Goal: Task Accomplishment & Management: Complete application form

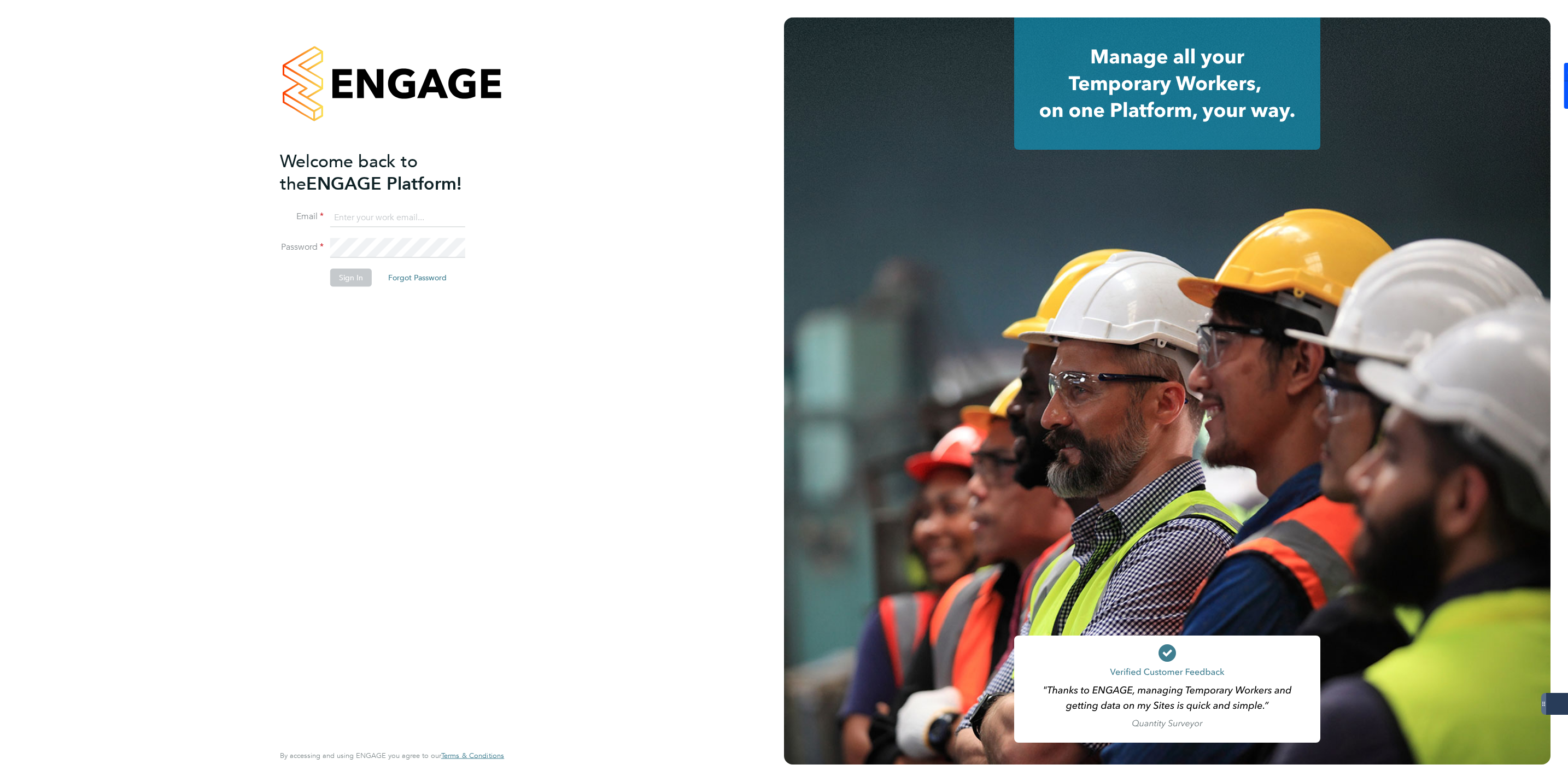
type input "jmcmurray@skilledcareers.co.uk"
click at [345, 274] on button "Sign In" at bounding box center [351, 278] width 41 height 18
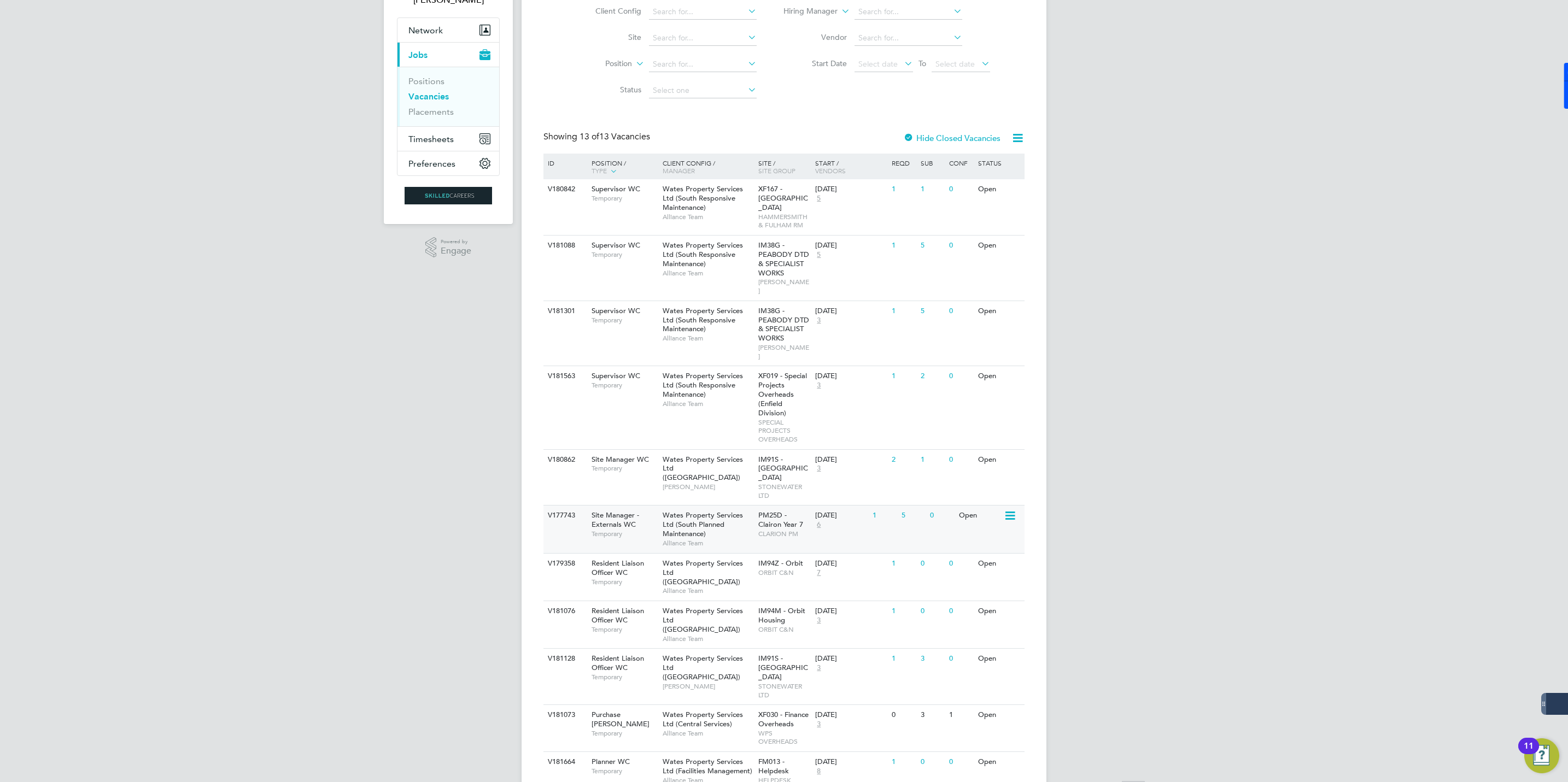
scroll to position [217, 0]
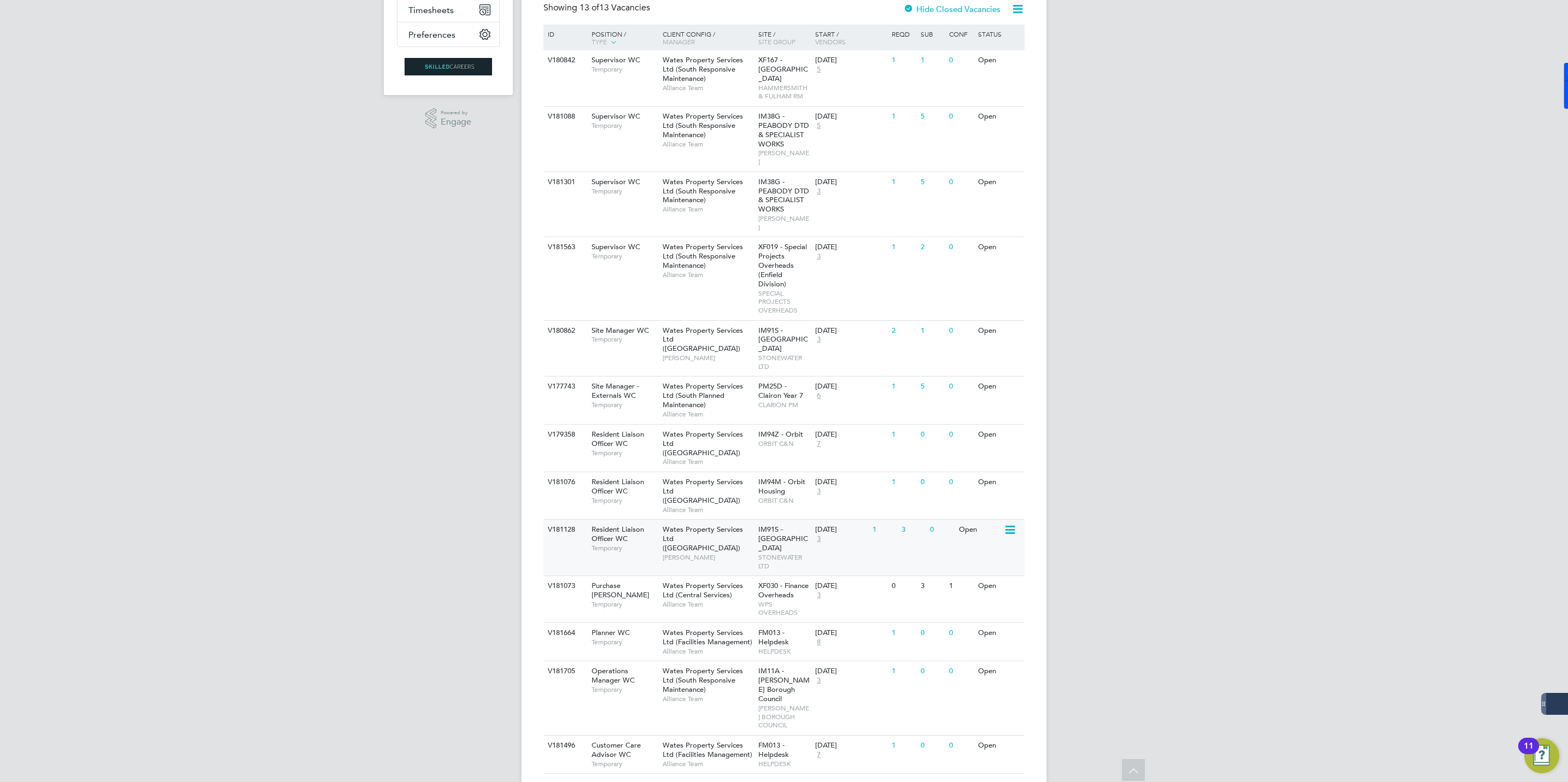
click at [676, 553] on span "[PERSON_NAME]" at bounding box center [708, 557] width 90 height 9
click at [626, 430] on span "Resident Liaison Officer WC" at bounding box center [618, 439] width 52 height 19
click at [622, 477] on span "Resident Liaison Officer WC" at bounding box center [618, 486] width 52 height 19
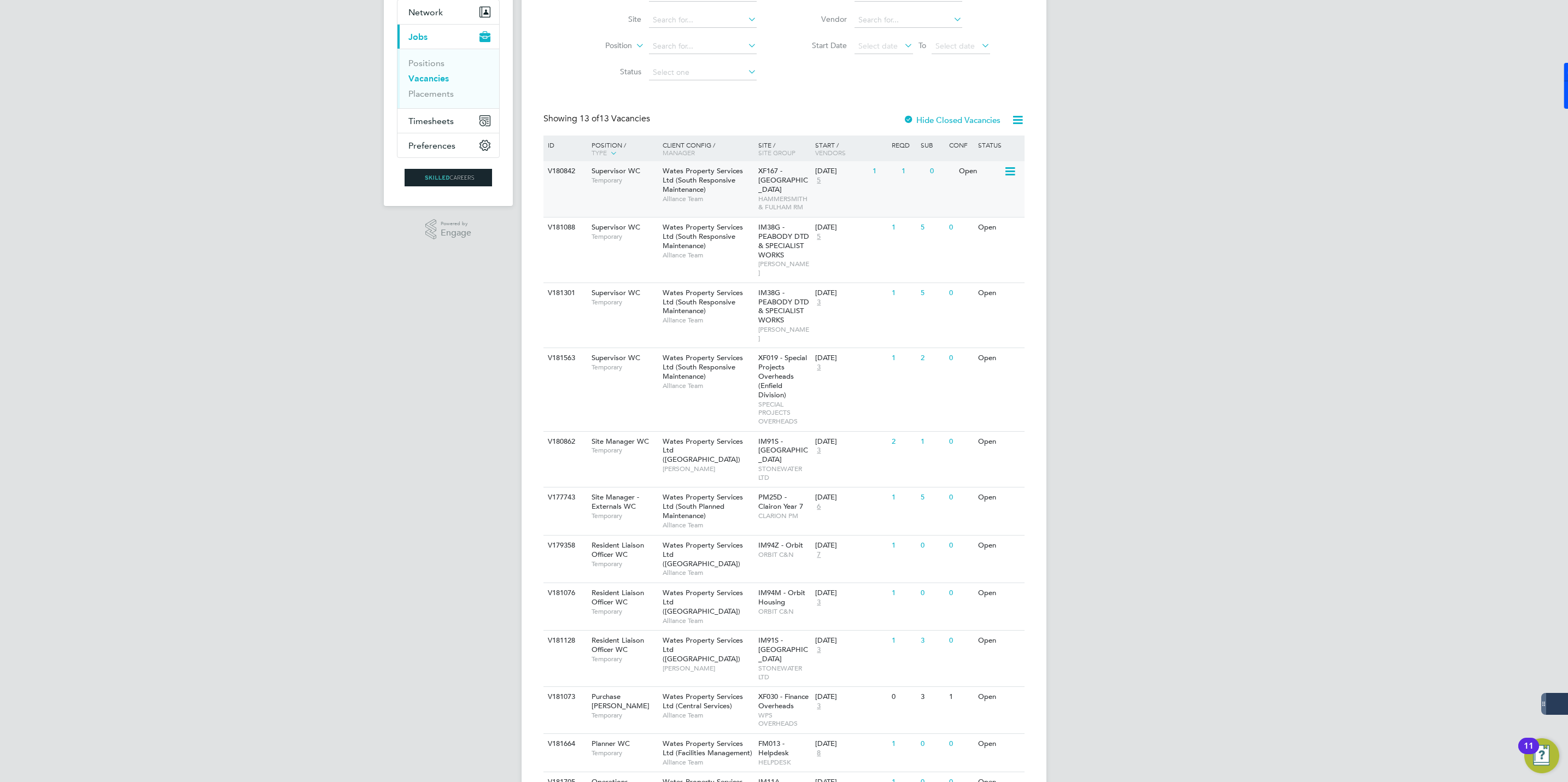
scroll to position [134, 0]
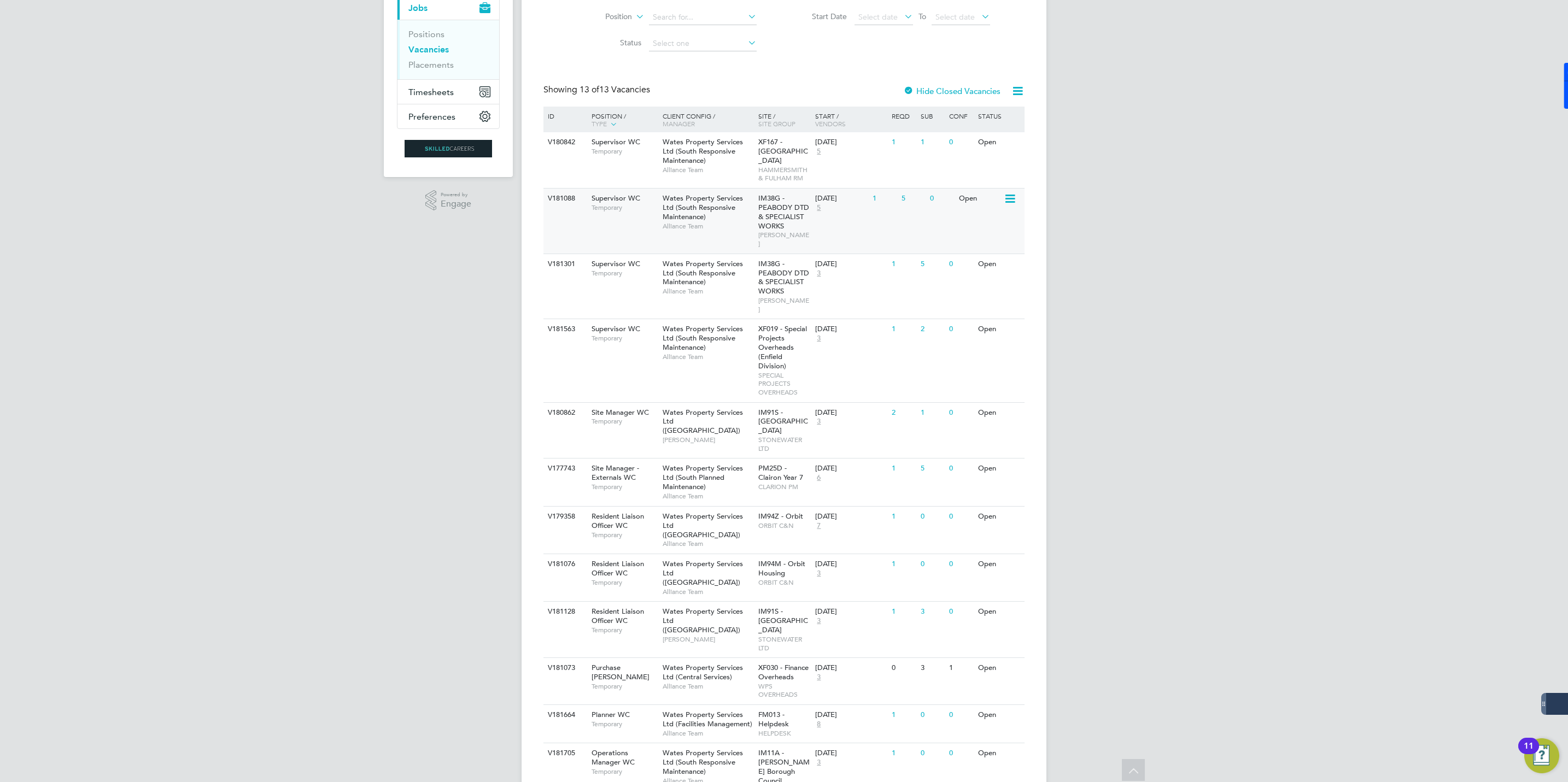
click at [685, 222] on span "Wates Property Services Ltd (South Responsive Maintenance)" at bounding box center [703, 208] width 80 height 28
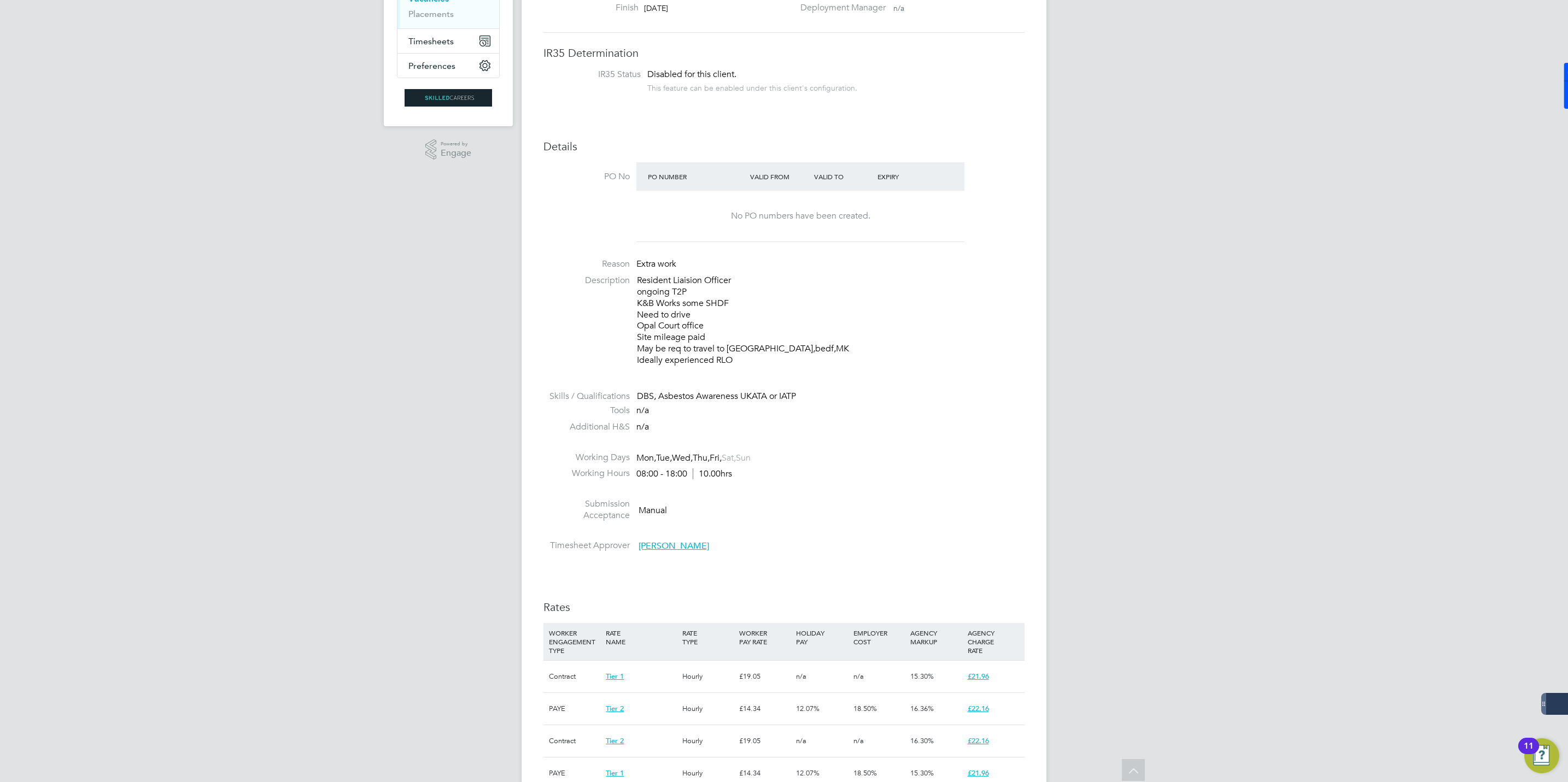
scroll to position [164, 0]
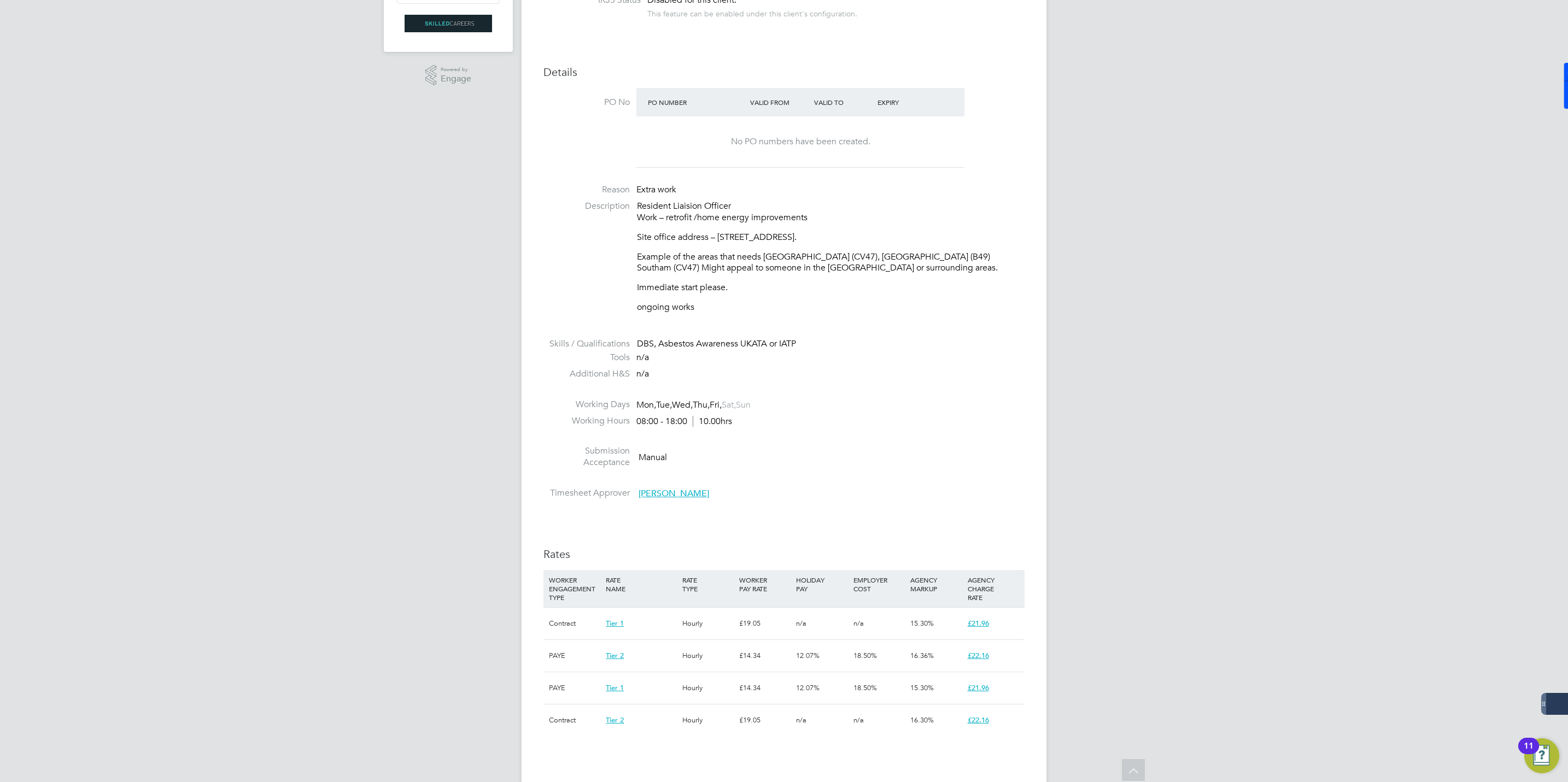
scroll to position [164, 0]
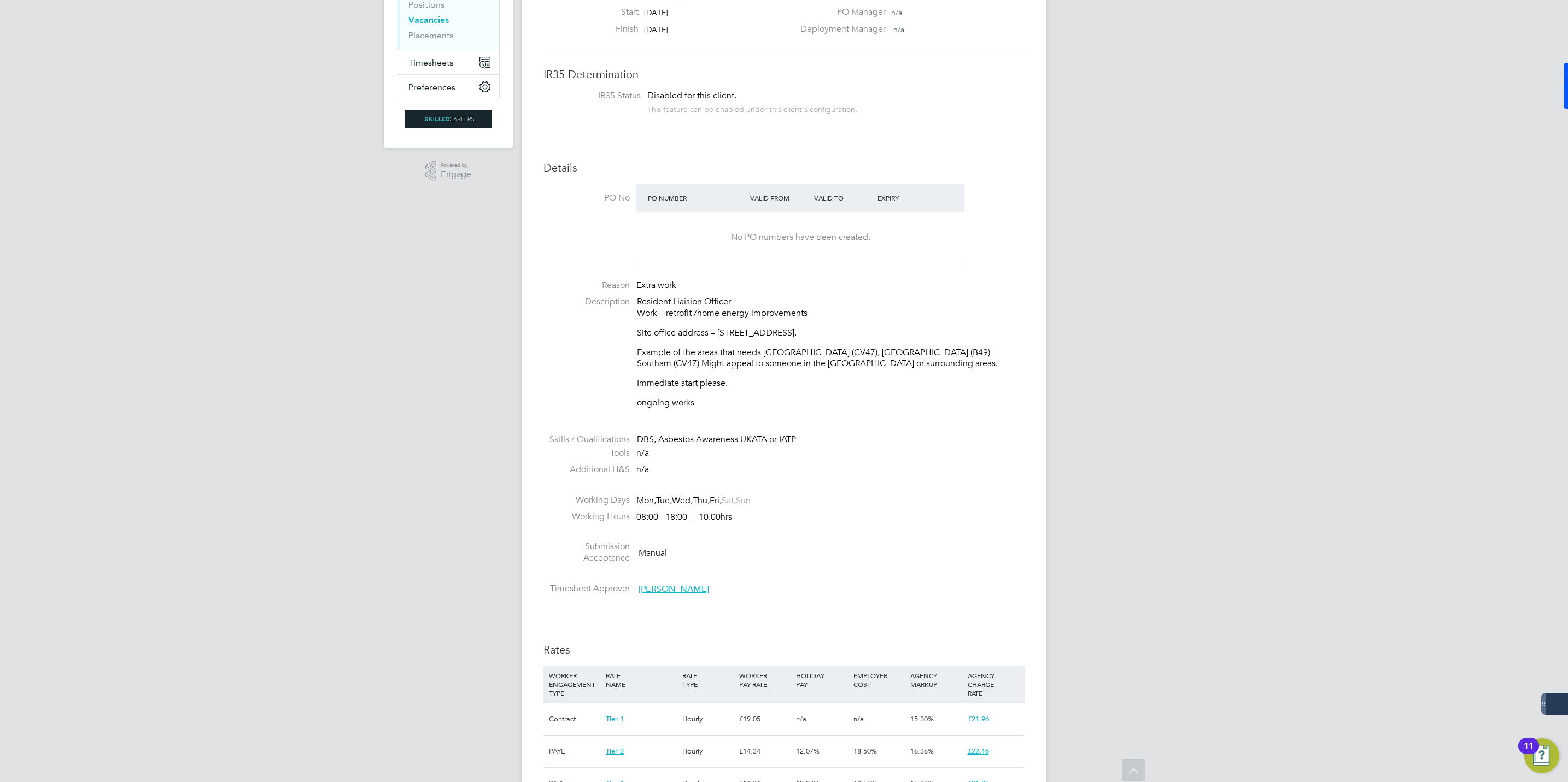
drag, startPoint x: 914, startPoint y: 333, endPoint x: 934, endPoint y: 331, distance: 20.1
click at [934, 331] on p "Site office address – Squab Hall Farm, Harbury Lane, Leamington Spa CV33 9QB." at bounding box center [830, 333] width 388 height 12
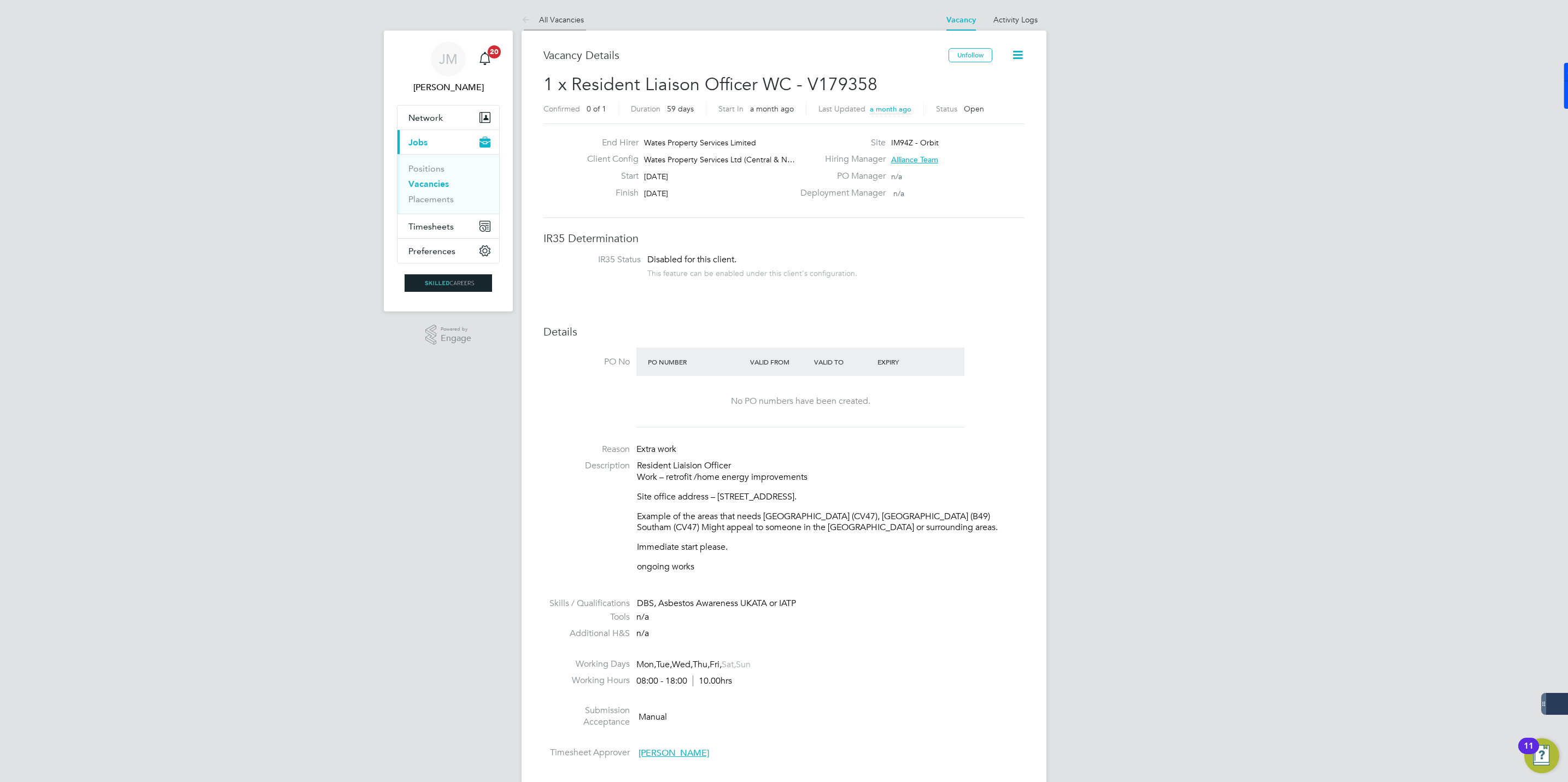
click at [541, 17] on link "All Vacancies" at bounding box center [553, 19] width 62 height 10
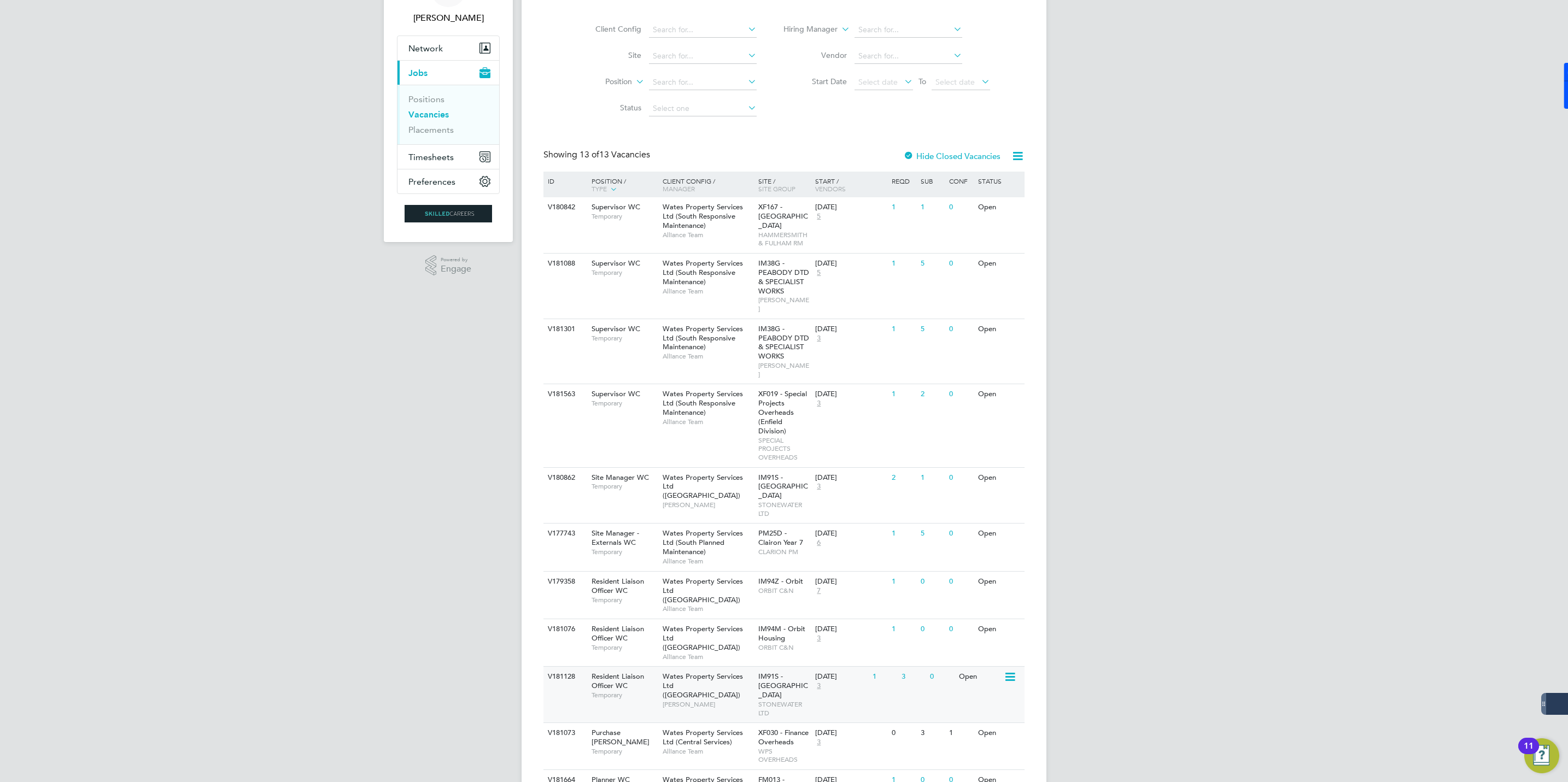
scroll to position [164, 0]
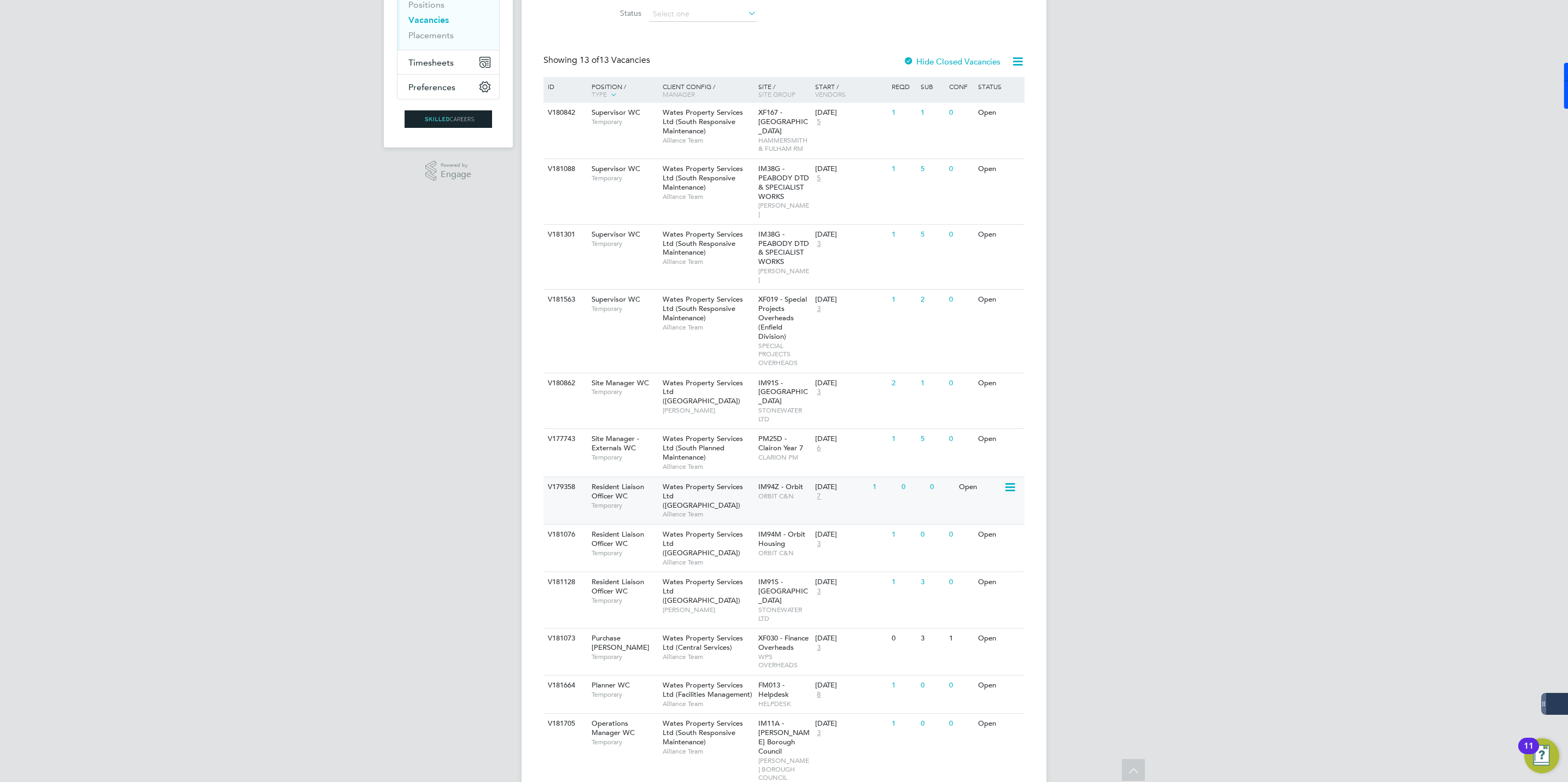
click at [678, 482] on span "Wates Property Services Ltd ([GEOGRAPHIC_DATA])" at bounding box center [703, 496] width 80 height 28
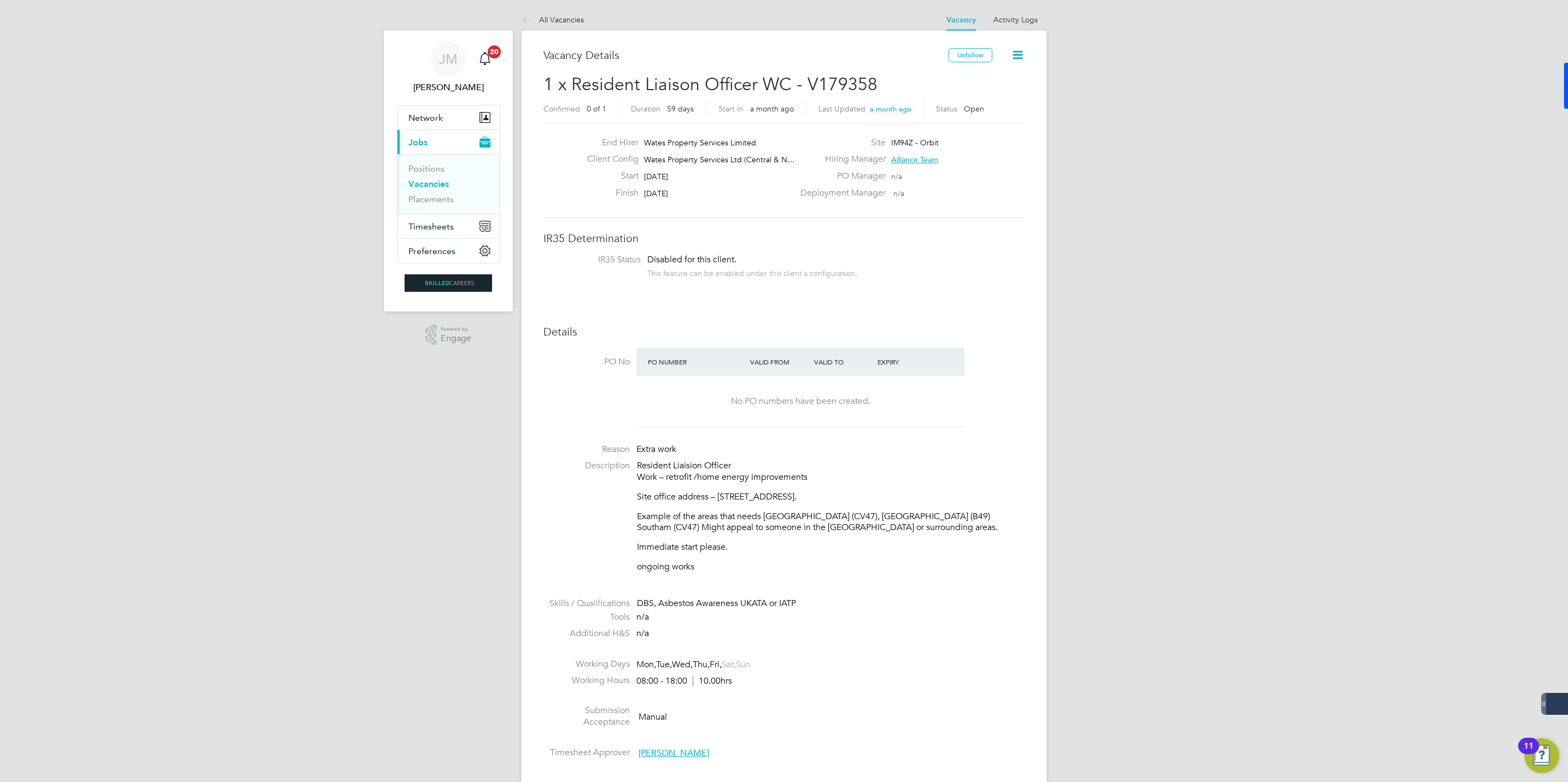
click at [559, 26] on li "All Vacancies" at bounding box center [553, 19] width 62 height 22
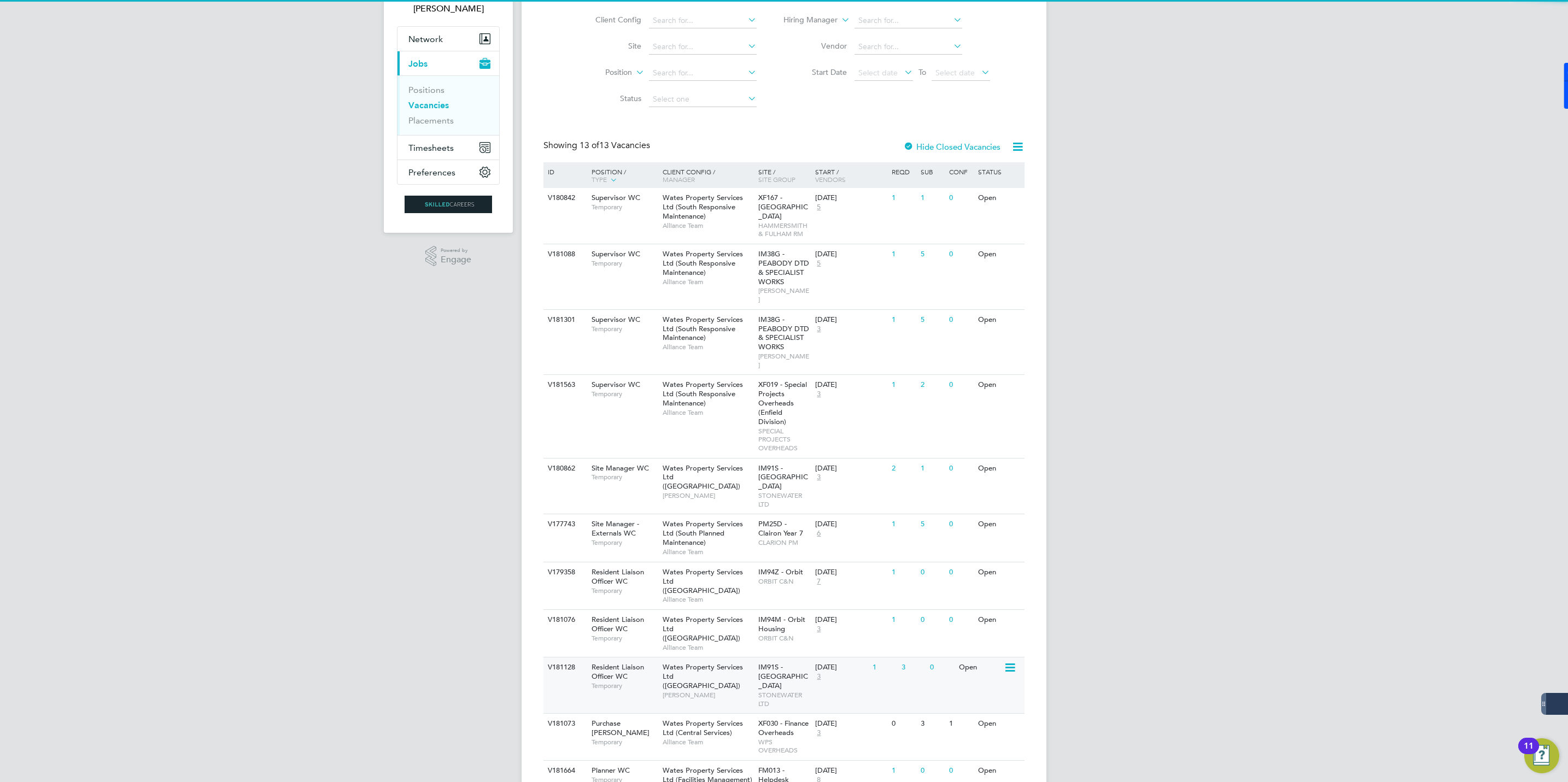
scroll to position [217, 0]
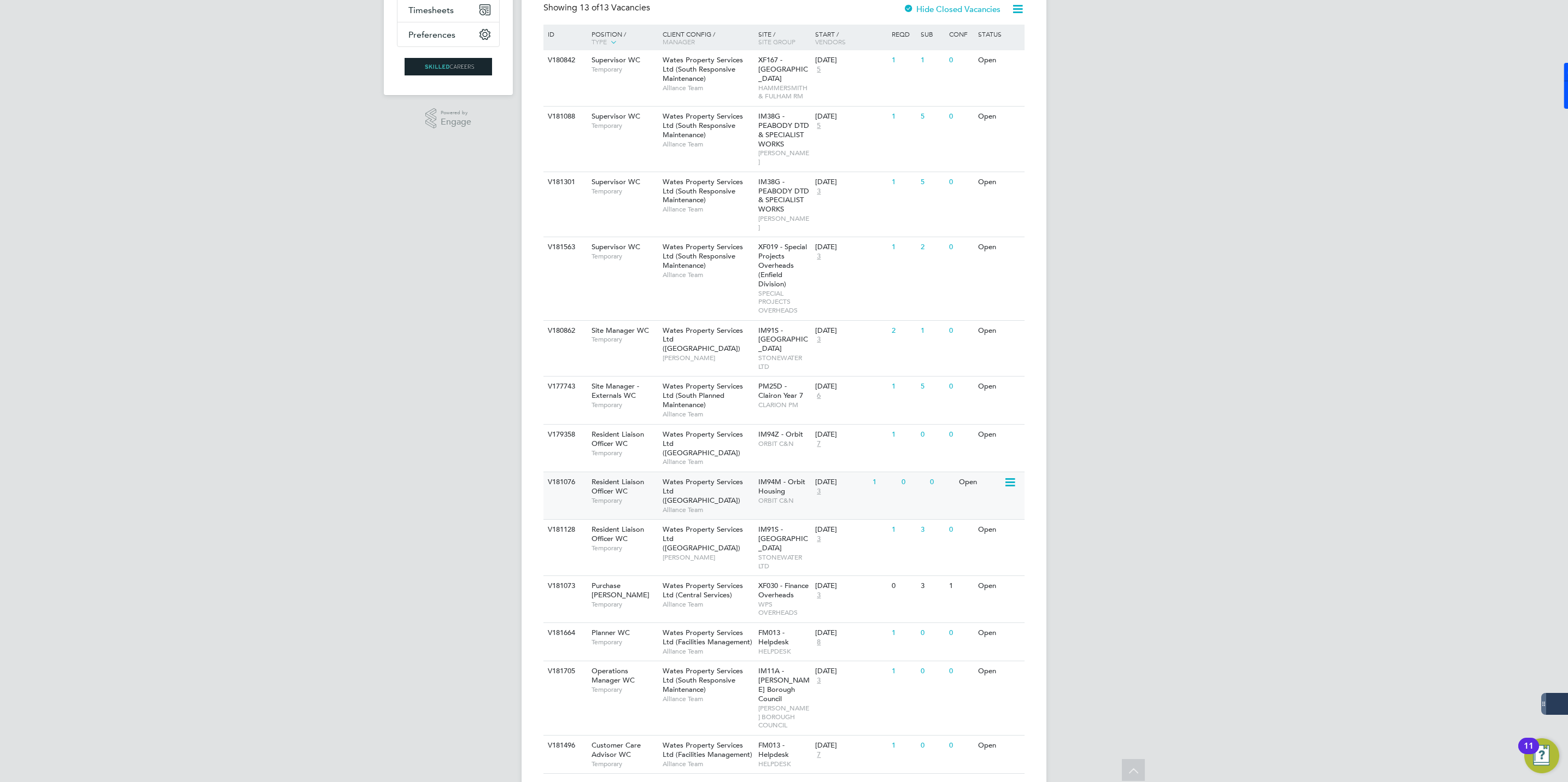
click at [612, 477] on span "Resident Liaison Officer WC" at bounding box center [618, 486] width 52 height 19
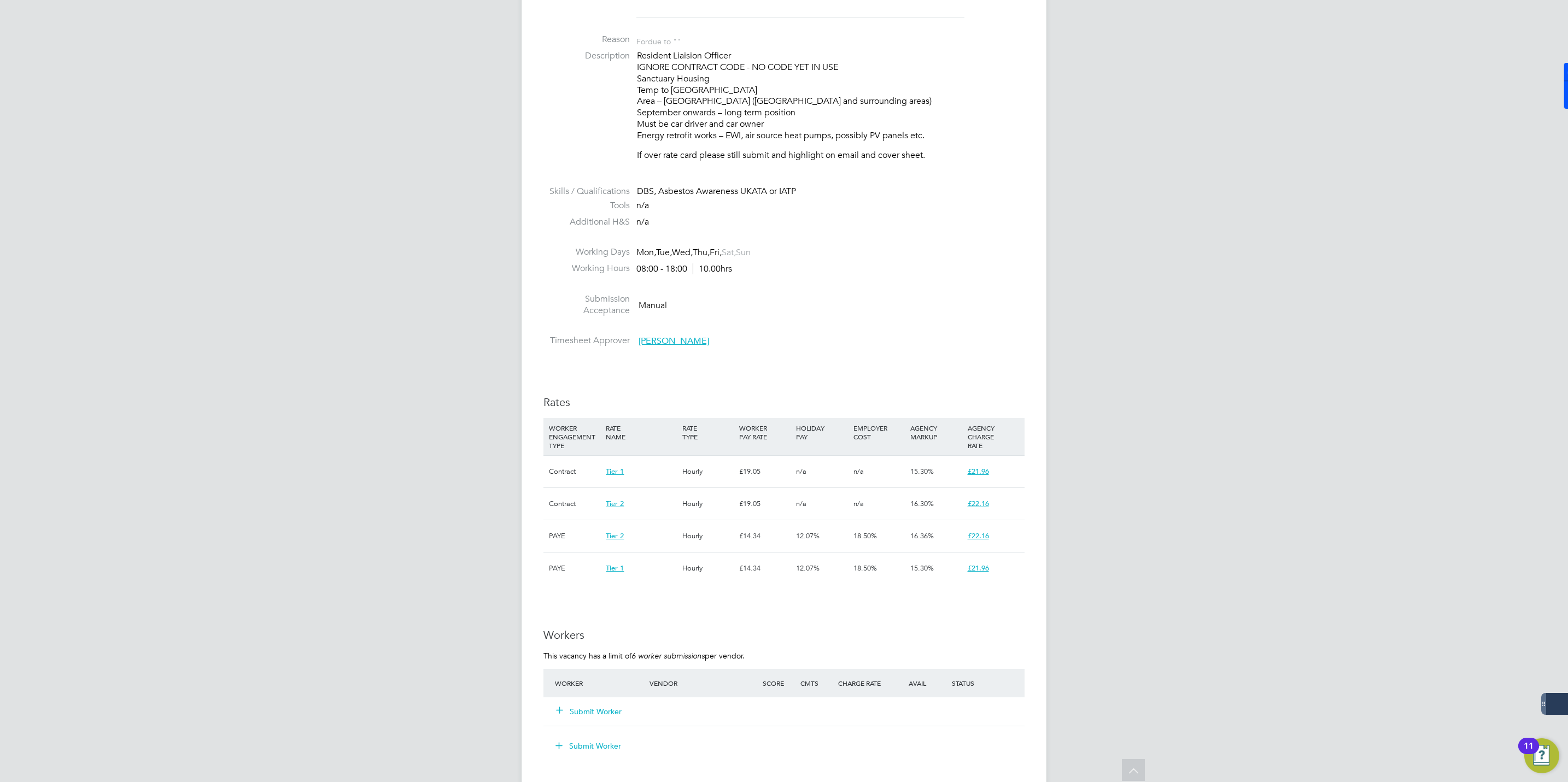
scroll to position [656, 0]
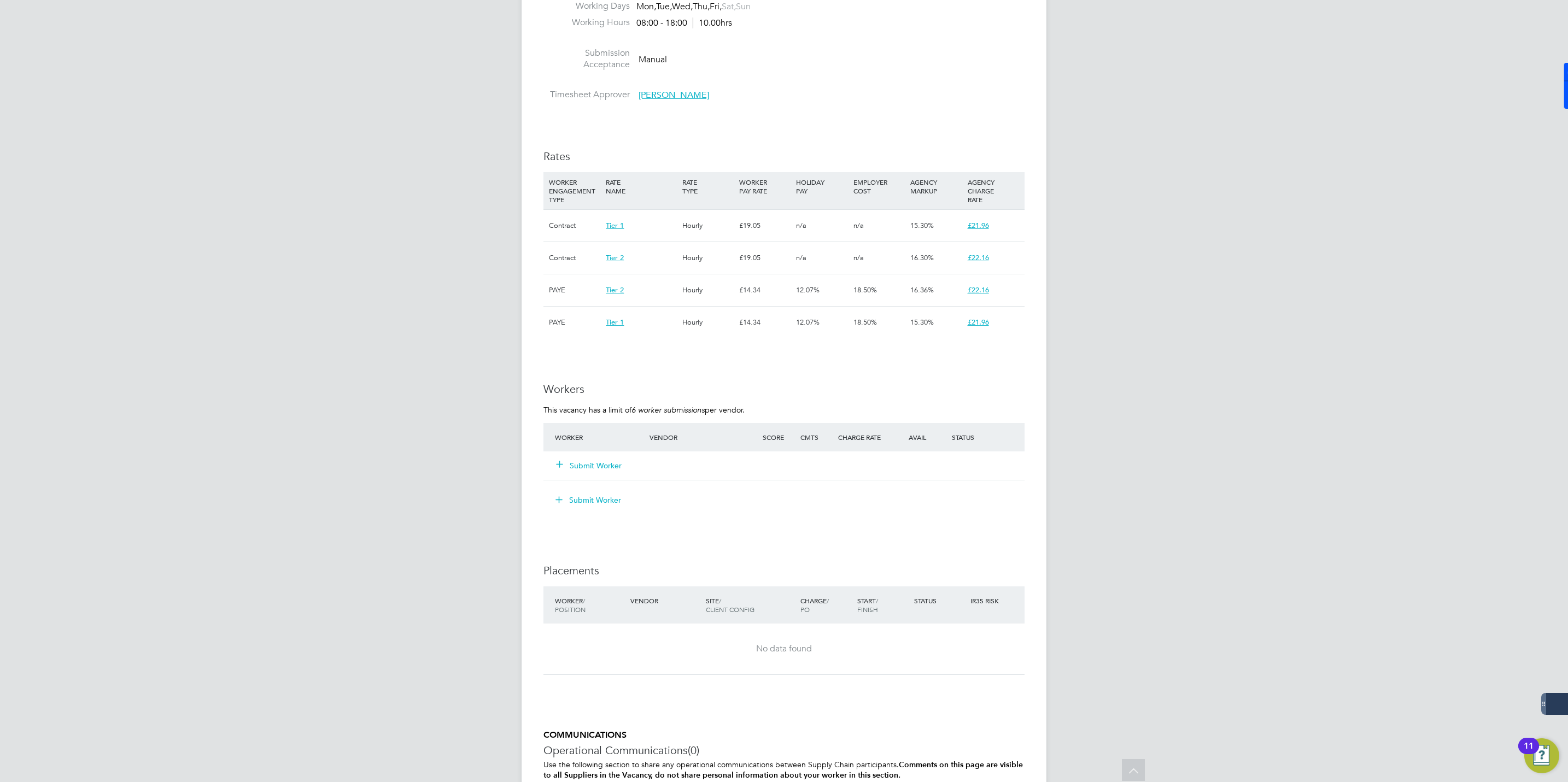
click at [583, 464] on button "Submit Worker" at bounding box center [589, 466] width 66 height 11
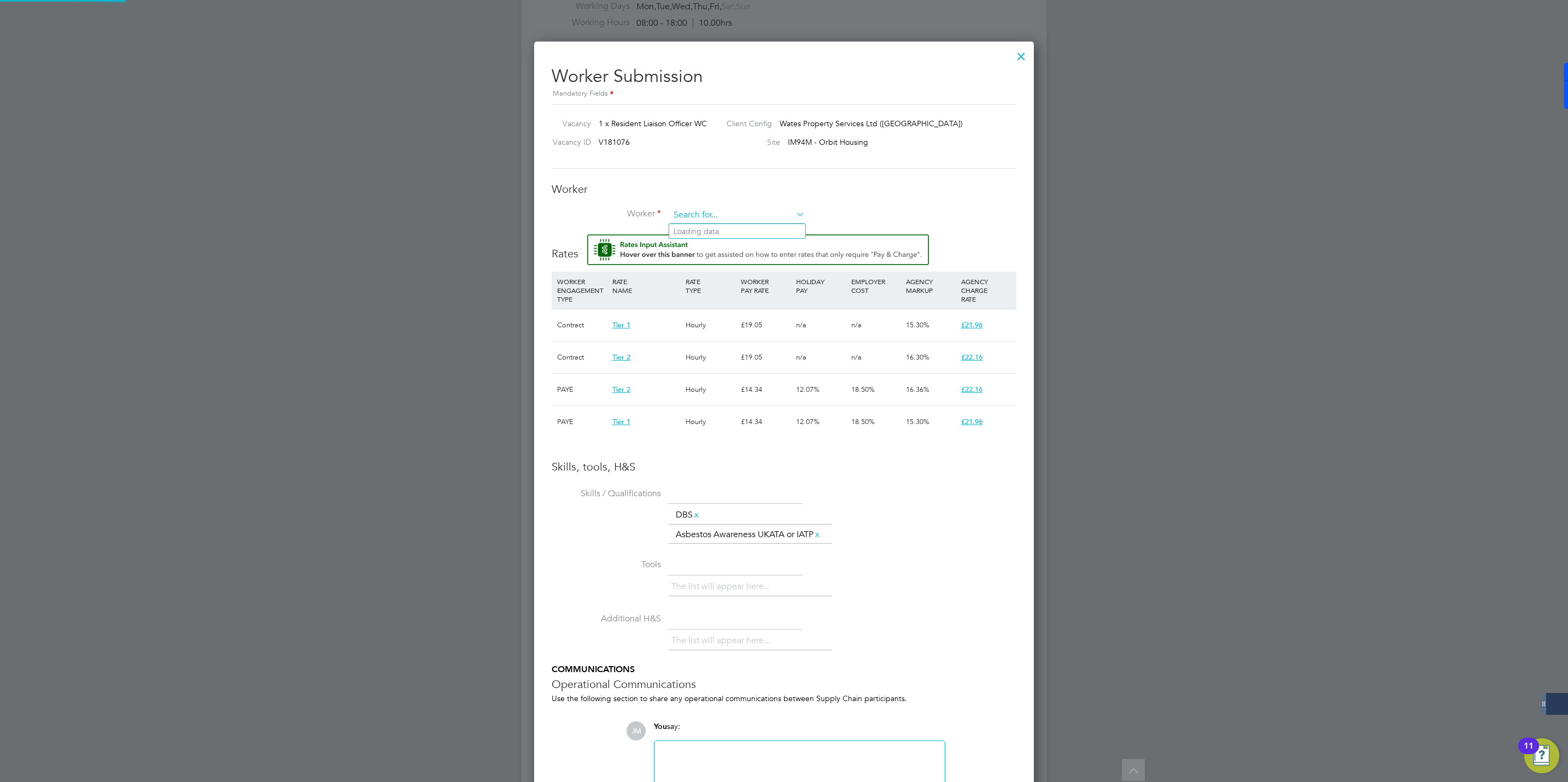
click at [735, 212] on input at bounding box center [737, 215] width 135 height 16
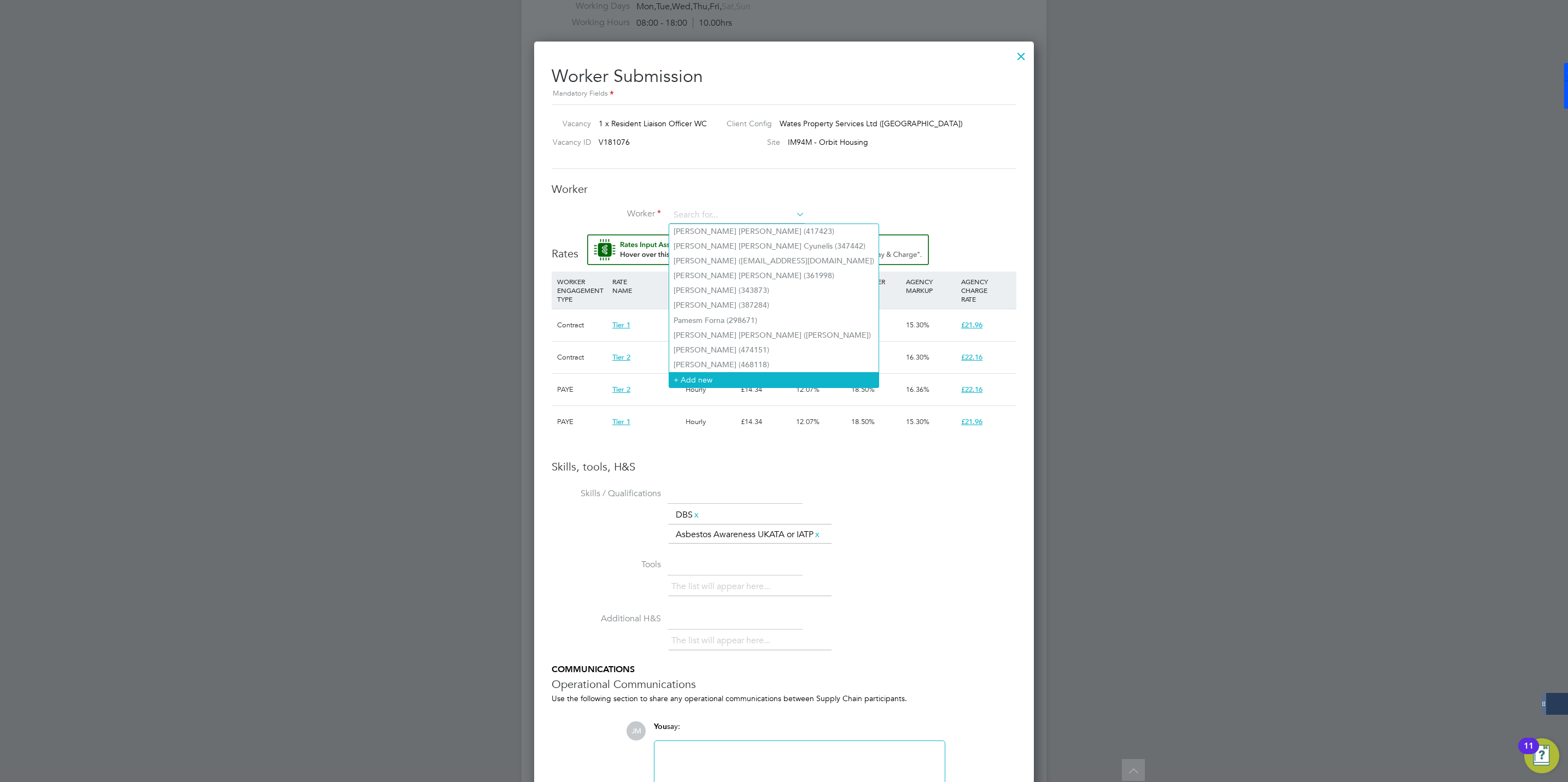
click at [698, 379] on li "+ Add new" at bounding box center [774, 380] width 209 height 15
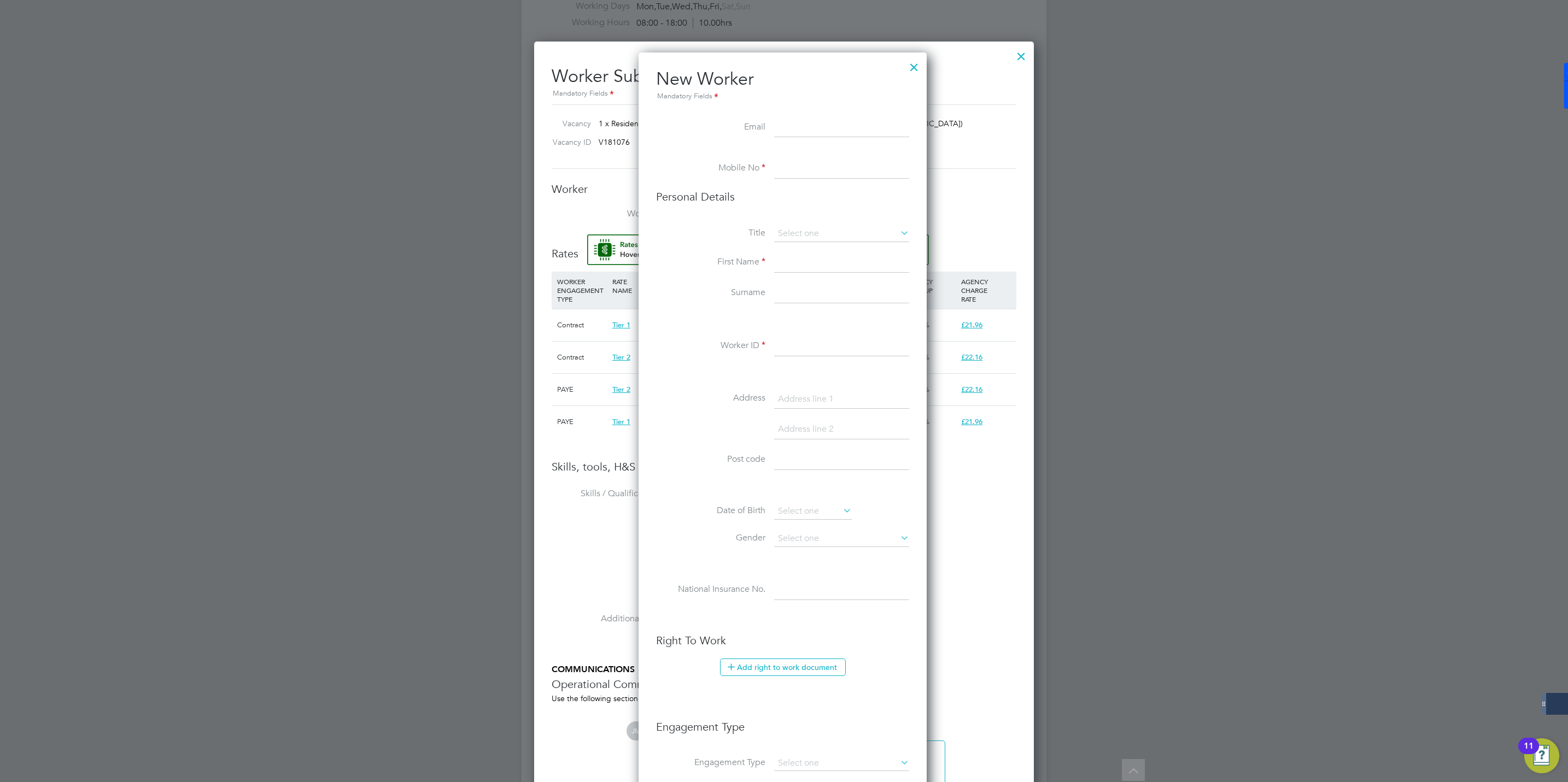
click at [793, 164] on input at bounding box center [842, 169] width 135 height 19
paste input "07790 601961"
type input "07790 601961"
click at [803, 266] on input at bounding box center [842, 263] width 135 height 19
click at [817, 267] on input at bounding box center [842, 263] width 135 height 19
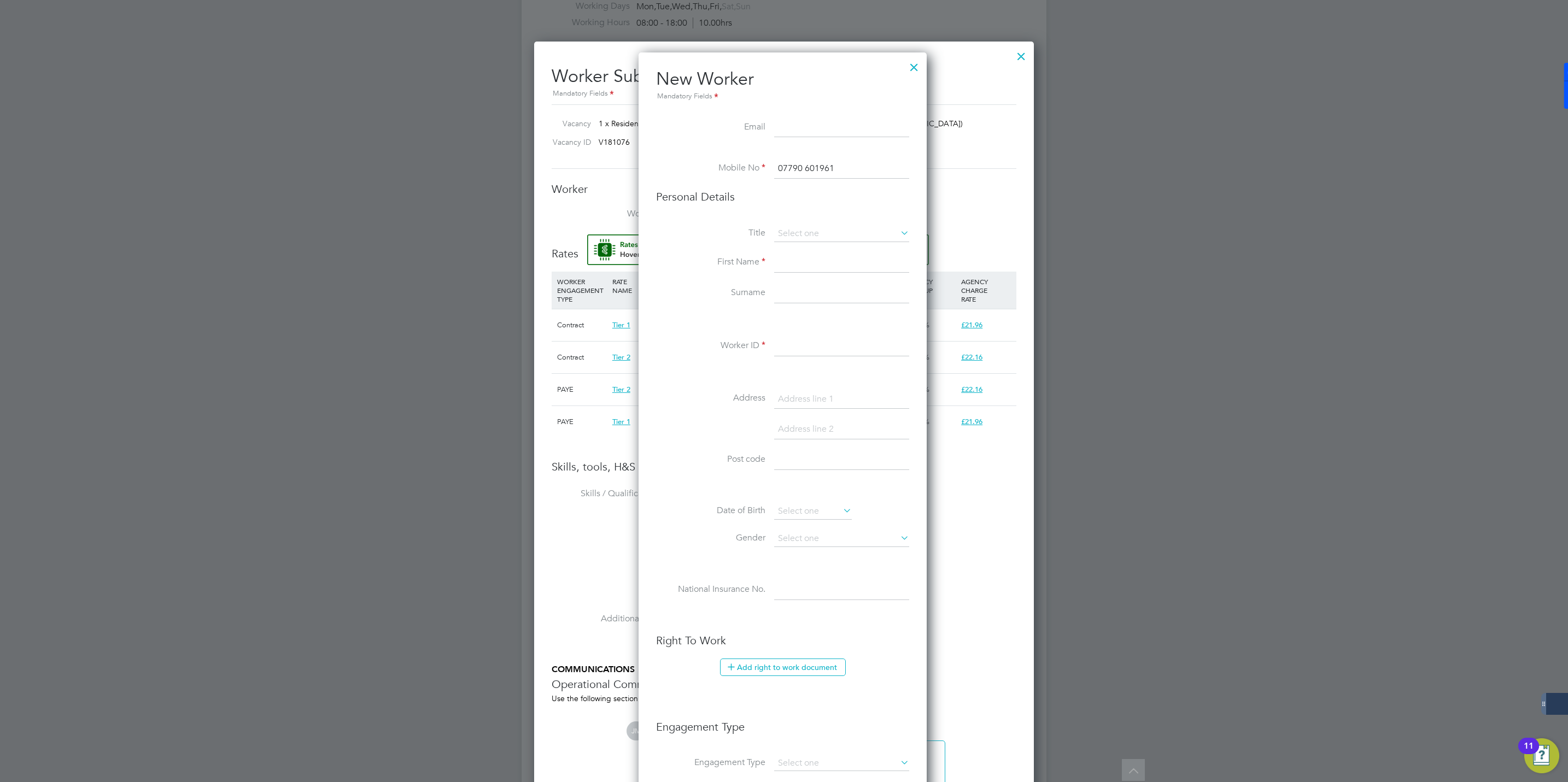
paste input "Victoria Smith"
type input "Victoria Smith"
click at [803, 287] on input at bounding box center [842, 293] width 135 height 19
paste input "Victoria Smith"
drag, startPoint x: 808, startPoint y: 293, endPoint x: 871, endPoint y: 294, distance: 63.0
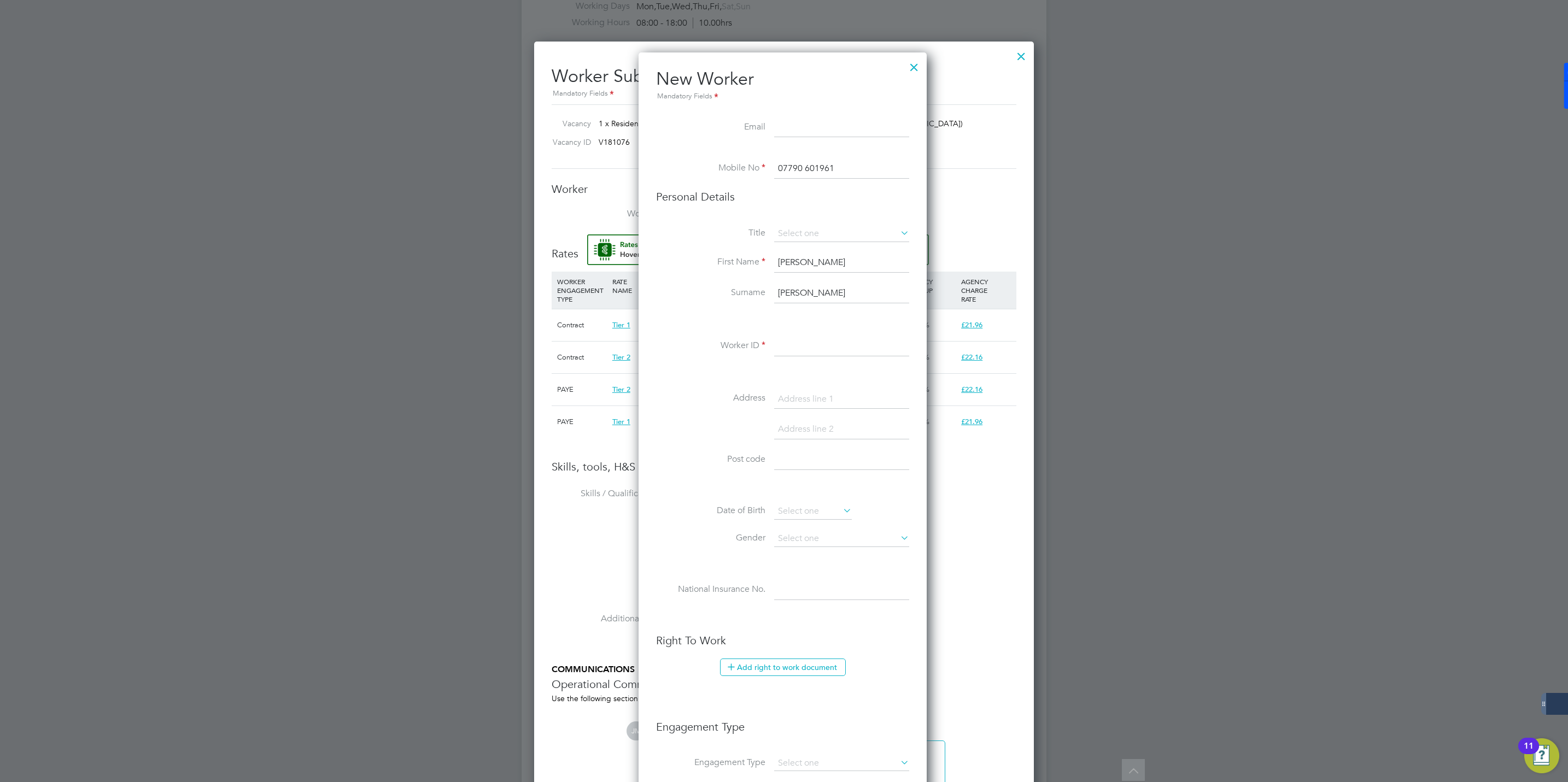
click at [871, 294] on input "Victoria Smith" at bounding box center [842, 293] width 135 height 19
type input "Victoria"
drag, startPoint x: 808, startPoint y: 263, endPoint x: 849, endPoint y: 266, distance: 41.1
click at [849, 266] on input "Victoria Smith" at bounding box center [842, 263] width 135 height 19
type input "Victoria"
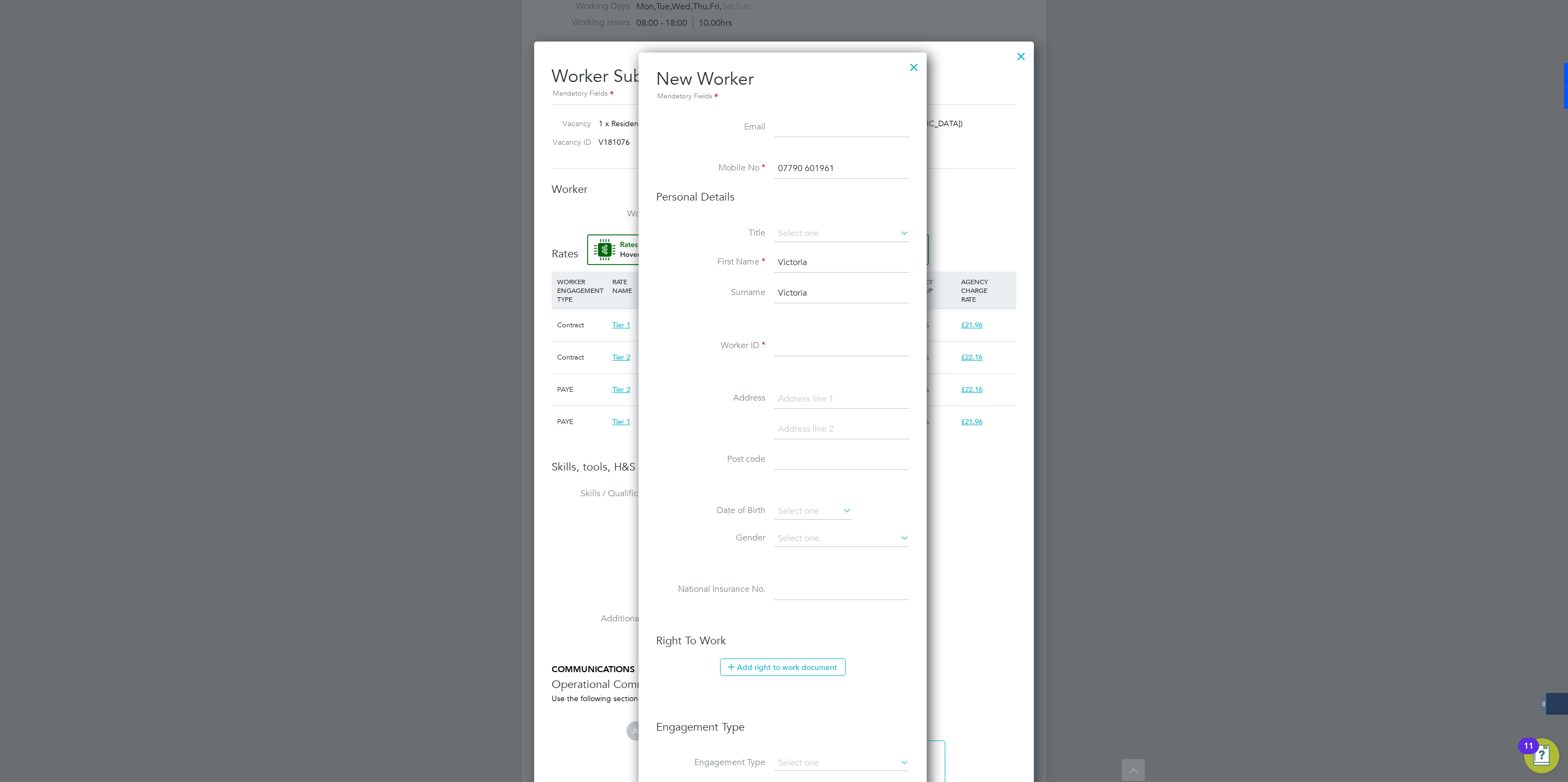
drag, startPoint x: 817, startPoint y: 290, endPoint x: 729, endPoint y: 294, distance: 88.1
click at [729, 294] on li "Surname Victoria" at bounding box center [783, 299] width 253 height 30
paste input "Smith"
type input "Smith"
click at [783, 350] on input at bounding box center [842, 346] width 135 height 19
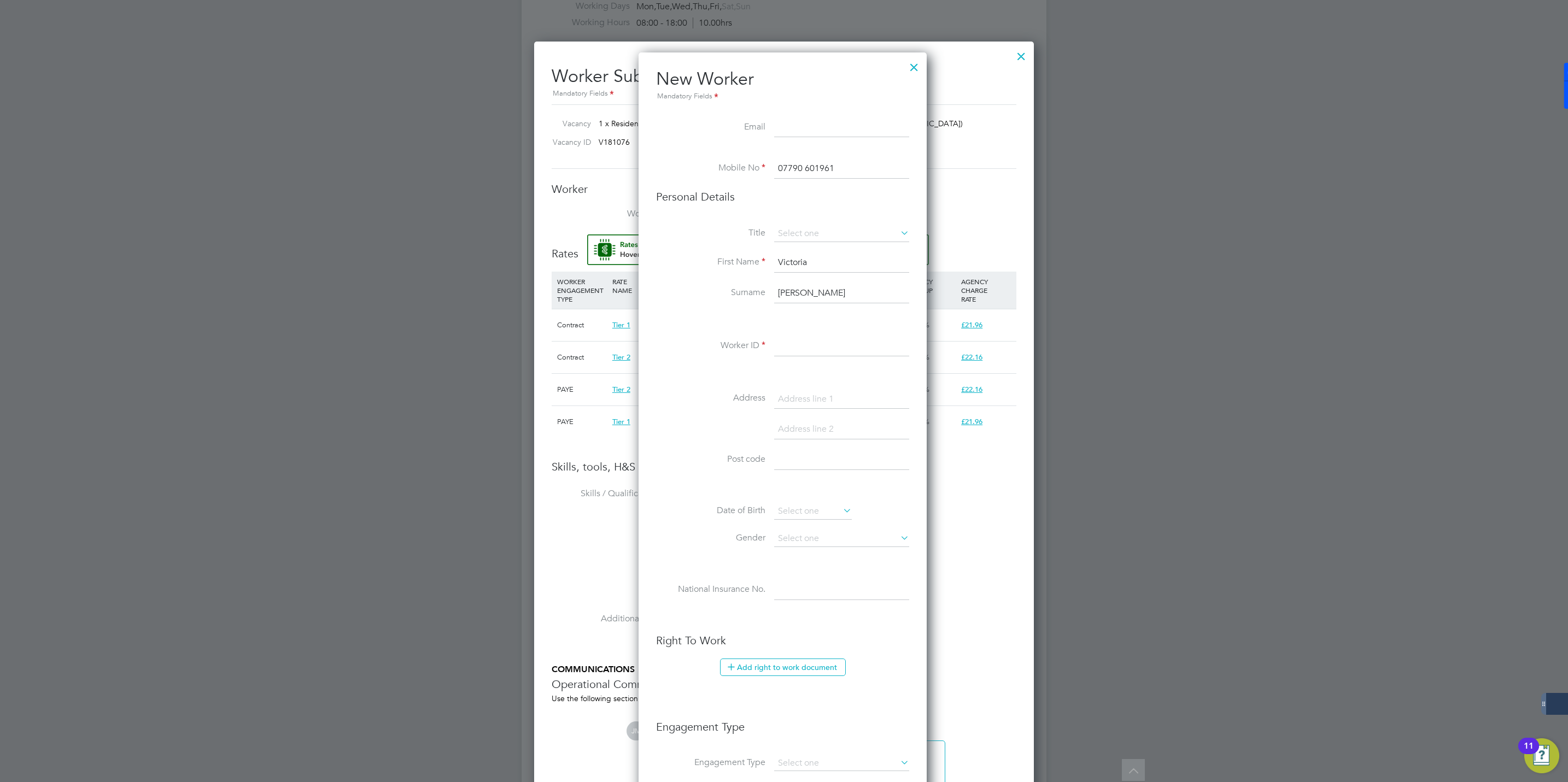
click at [797, 345] on input at bounding box center [842, 346] width 135 height 19
paste input "508521"
type input "508521"
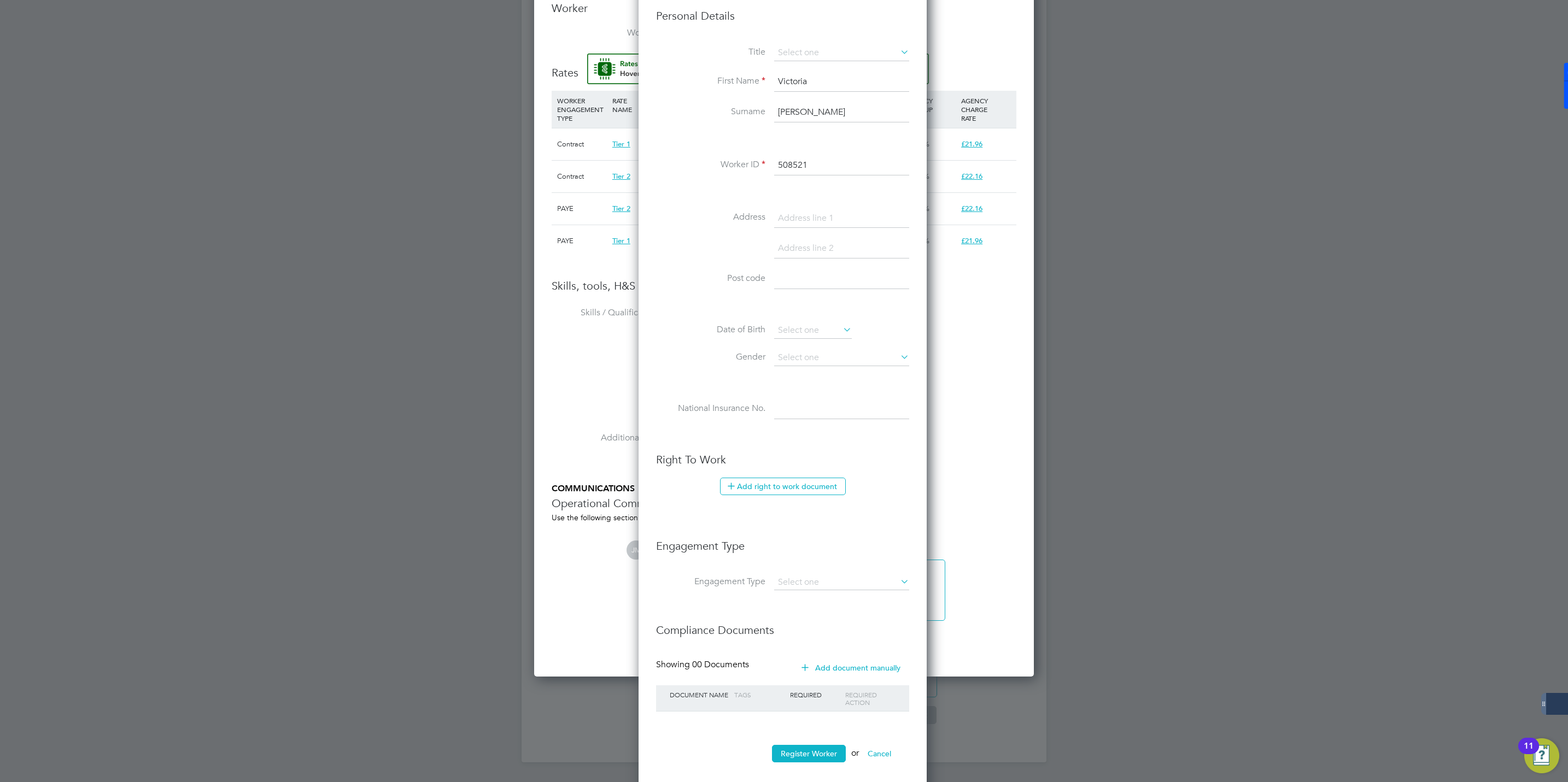
scroll to position [854, 0]
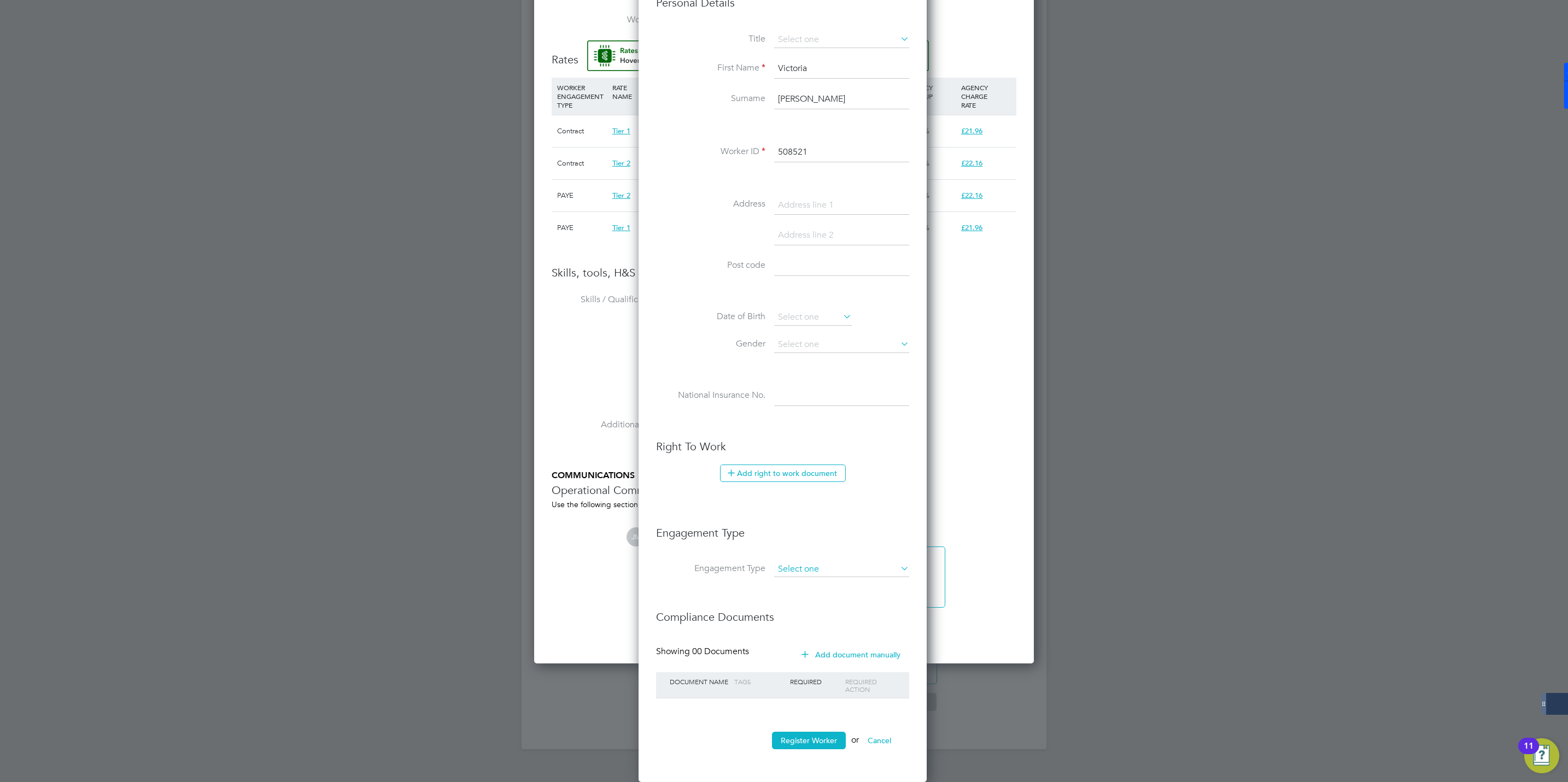
click at [800, 571] on input at bounding box center [842, 569] width 135 height 15
click at [809, 597] on li "PAYE Direct" at bounding box center [842, 604] width 136 height 16
type input "PAYE Direct"
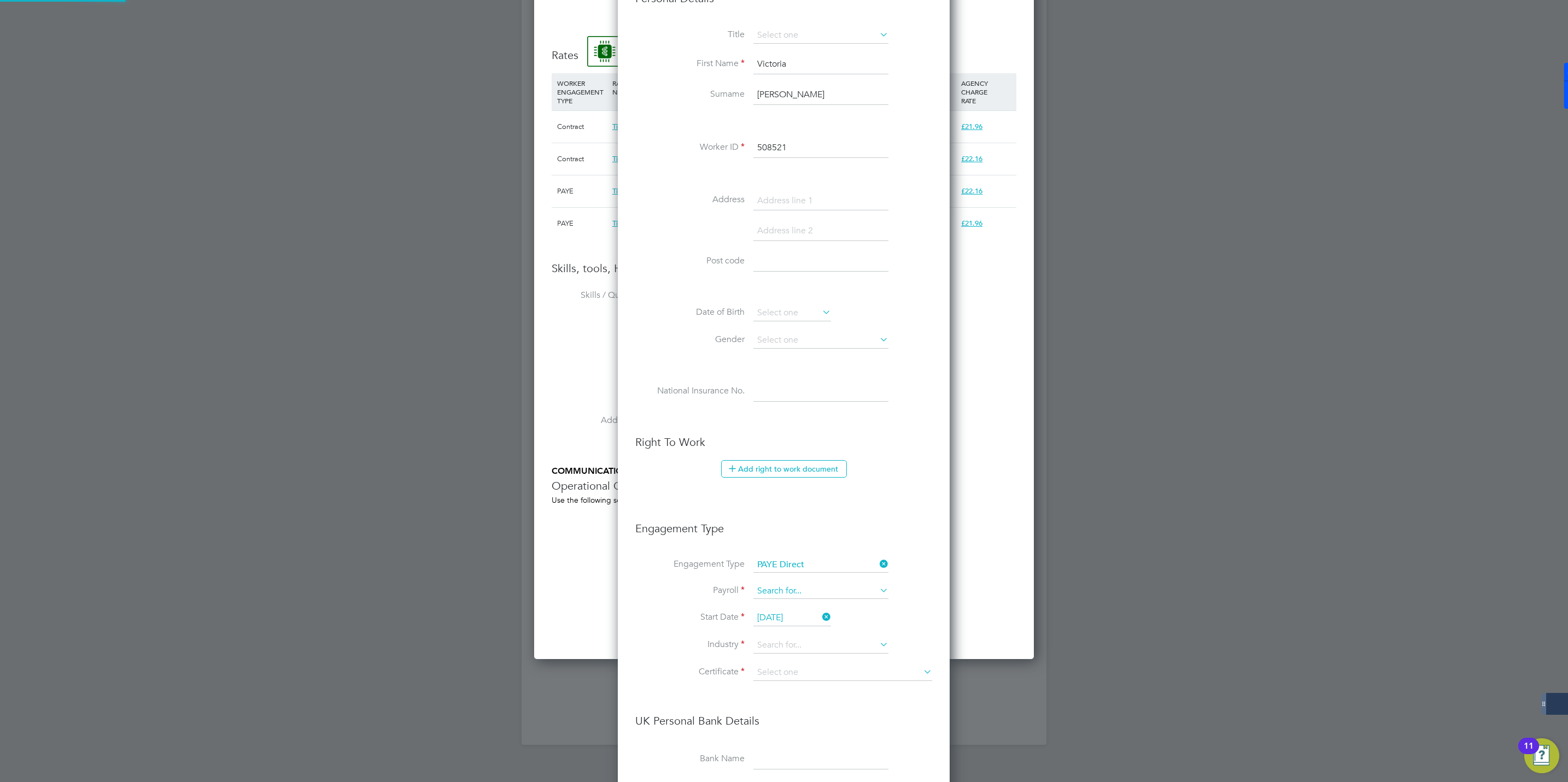
scroll to position [5, 5]
click at [791, 592] on input at bounding box center [821, 591] width 135 height 15
click at [769, 599] on input at bounding box center [821, 591] width 135 height 15
click at [771, 604] on li "Agency PAYE" at bounding box center [821, 610] width 136 height 16
type input "Agency PAYE"
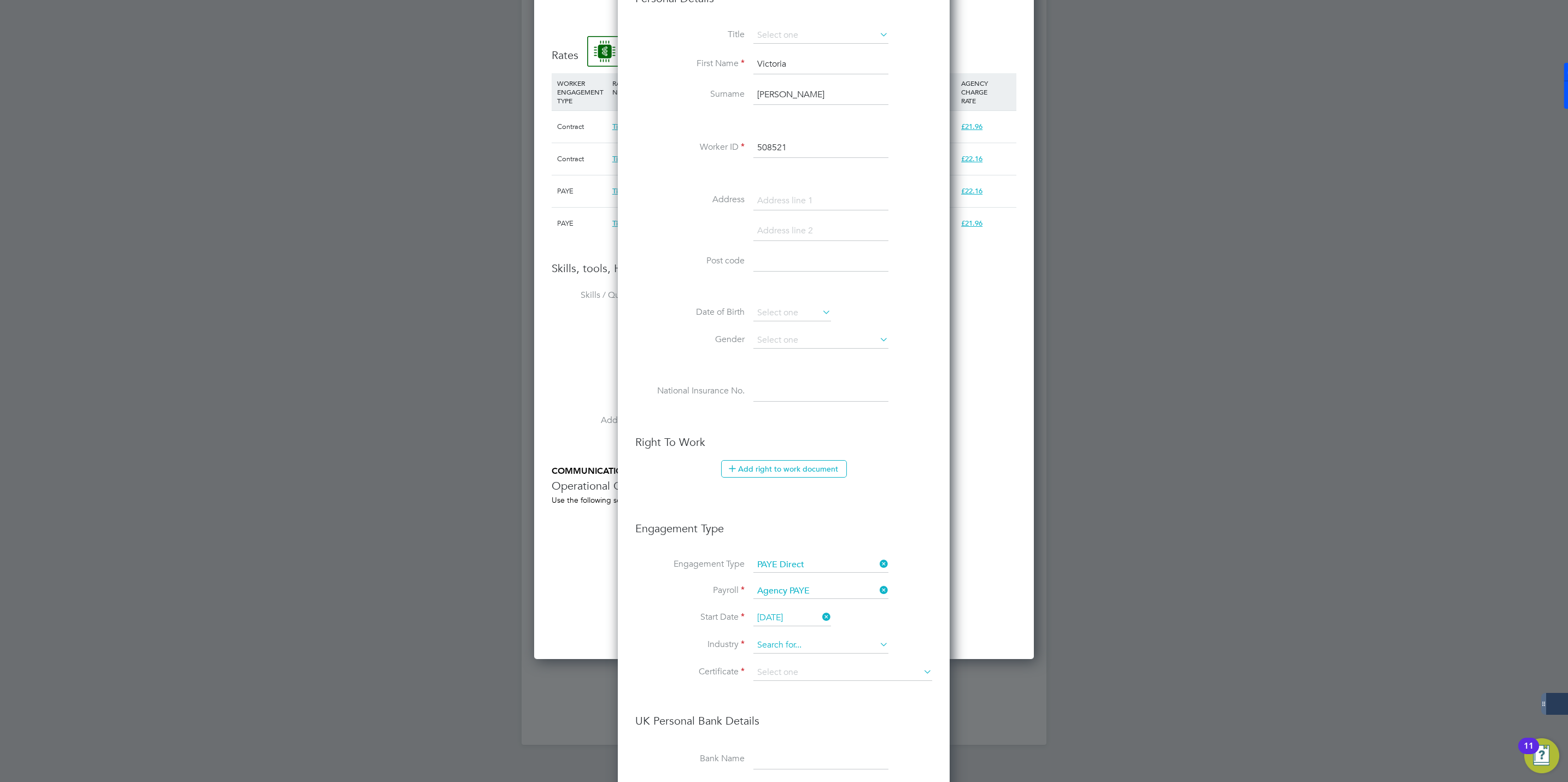
click at [785, 645] on input at bounding box center [821, 645] width 135 height 16
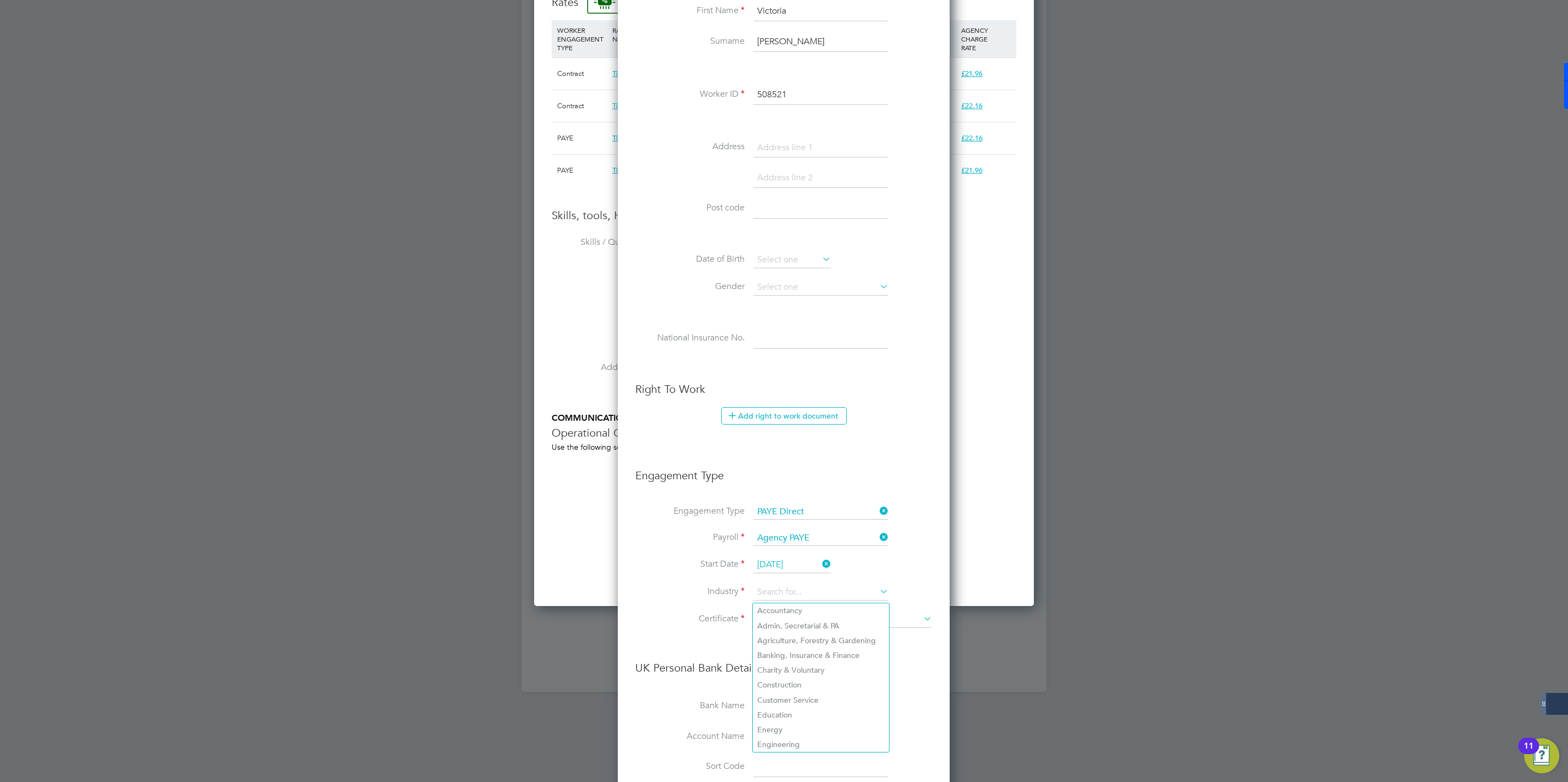
scroll to position [937, 0]
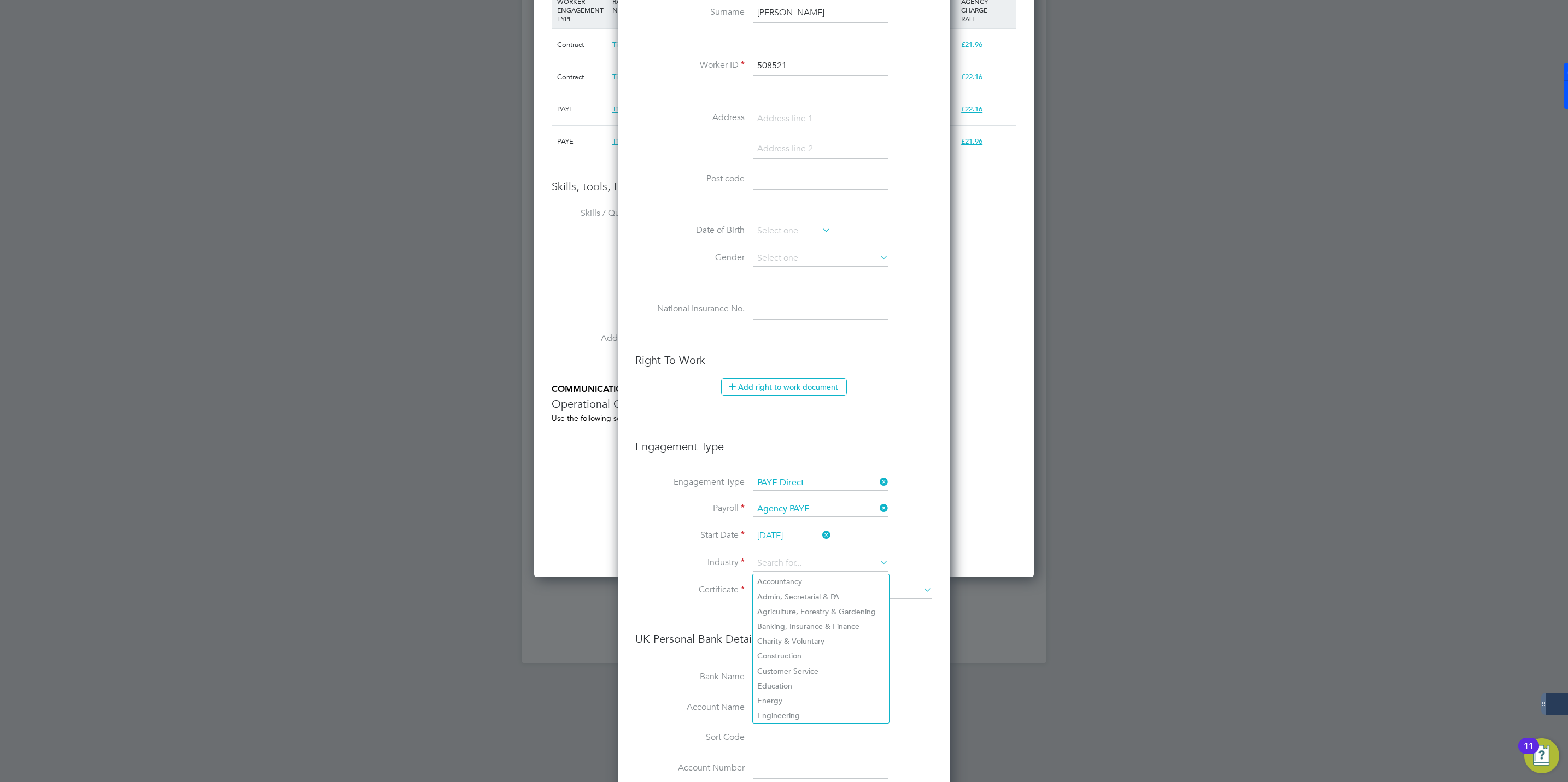
click at [847, 404] on li "Add right to work document" at bounding box center [784, 393] width 297 height 29
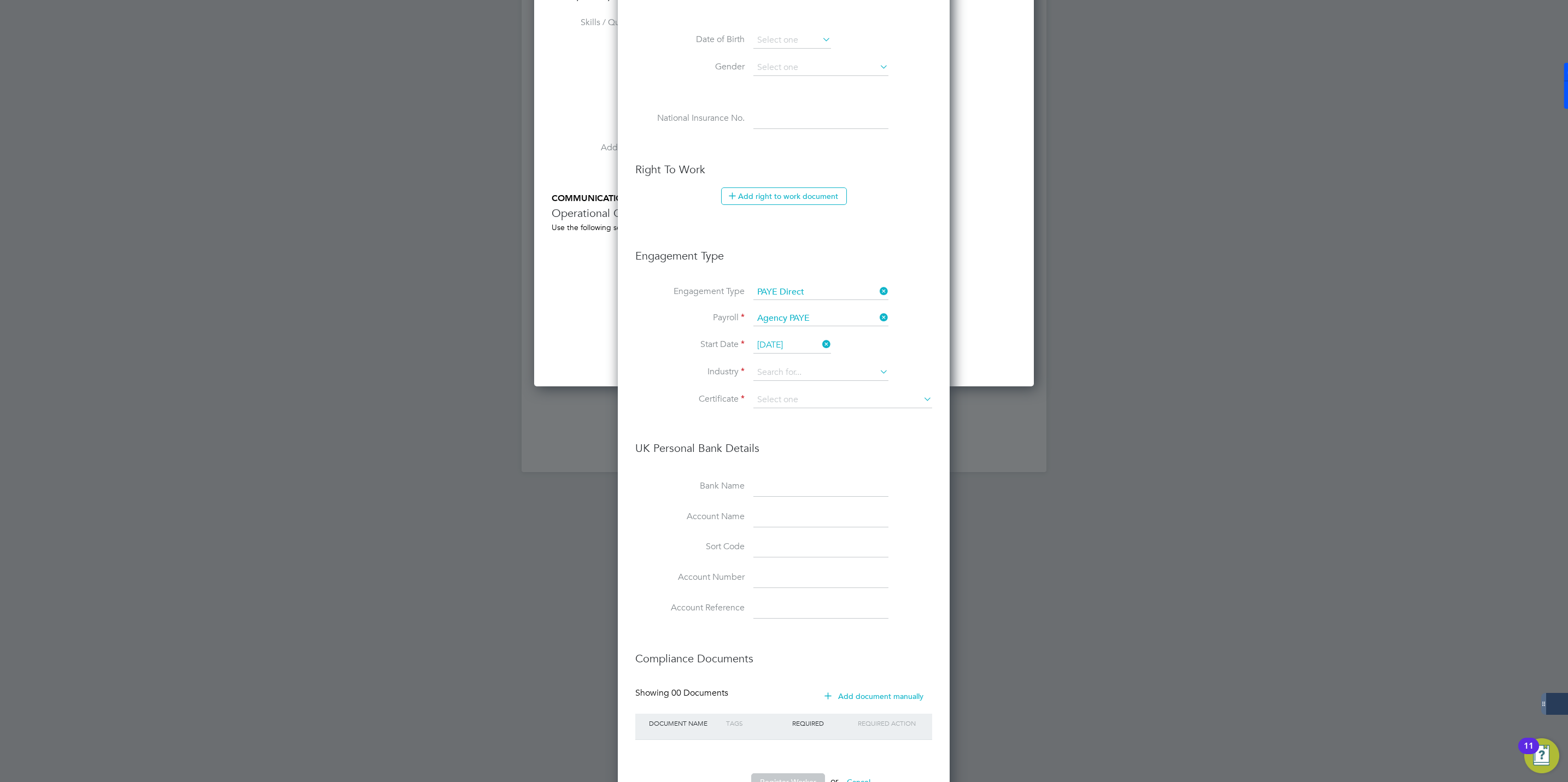
scroll to position [1174, 0]
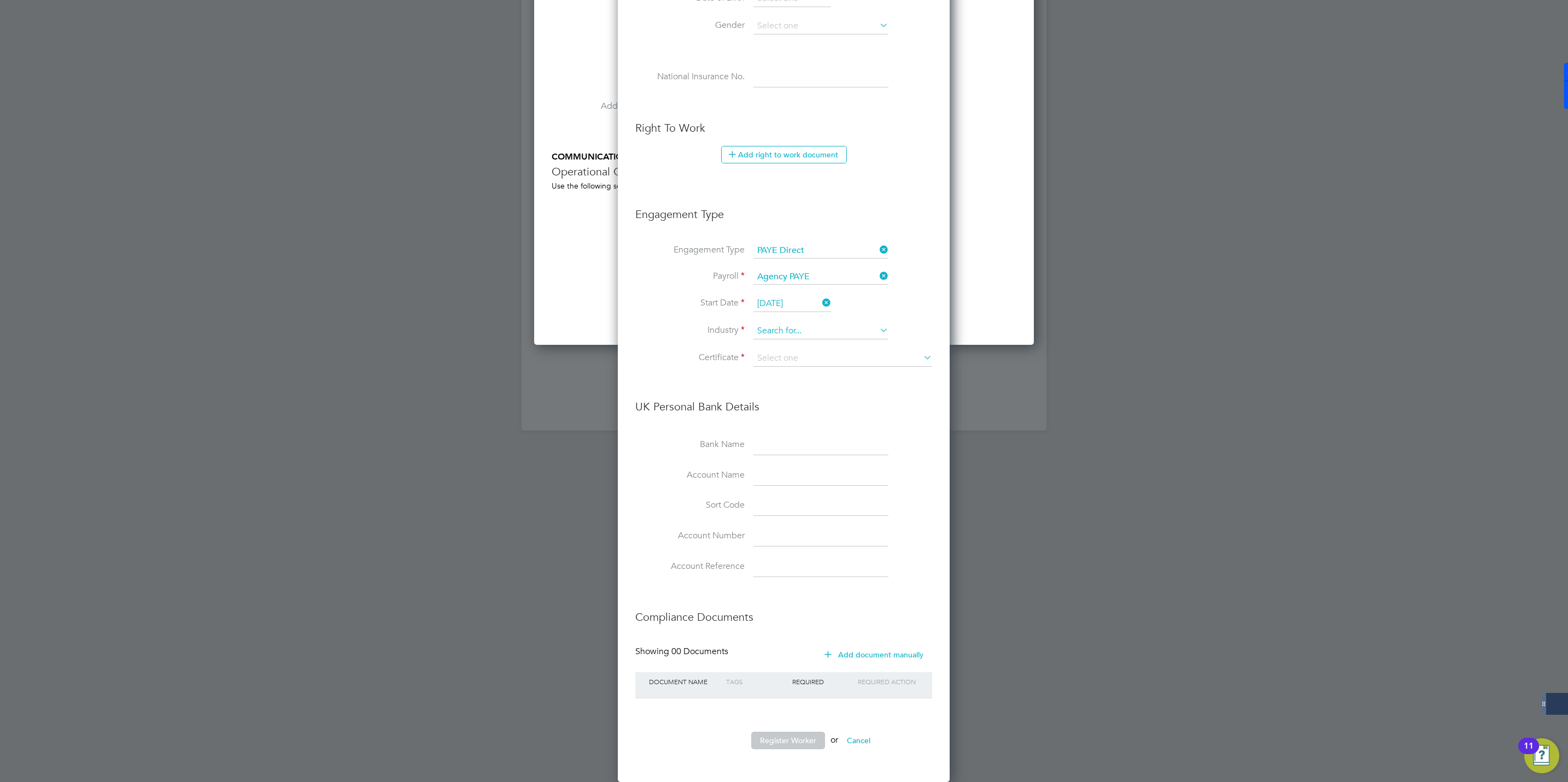
click at [771, 330] on input at bounding box center [821, 331] width 135 height 16
click at [801, 416] on li "Construction" at bounding box center [821, 424] width 136 height 15
type input "Construction"
click at [802, 355] on input at bounding box center [843, 358] width 179 height 16
click at [775, 400] on li "Don't know" at bounding box center [843, 405] width 180 height 14
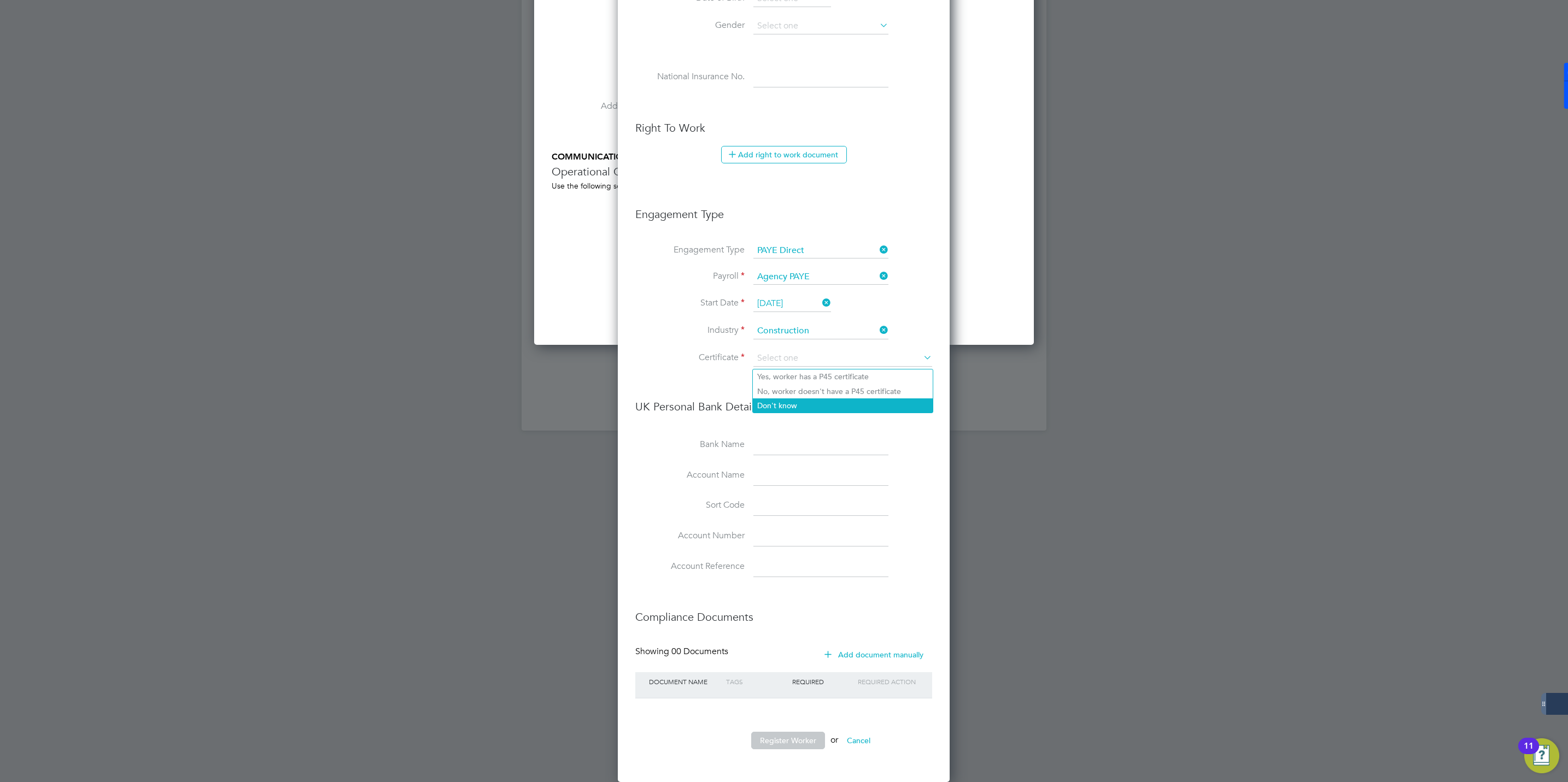
type input "Don't know"
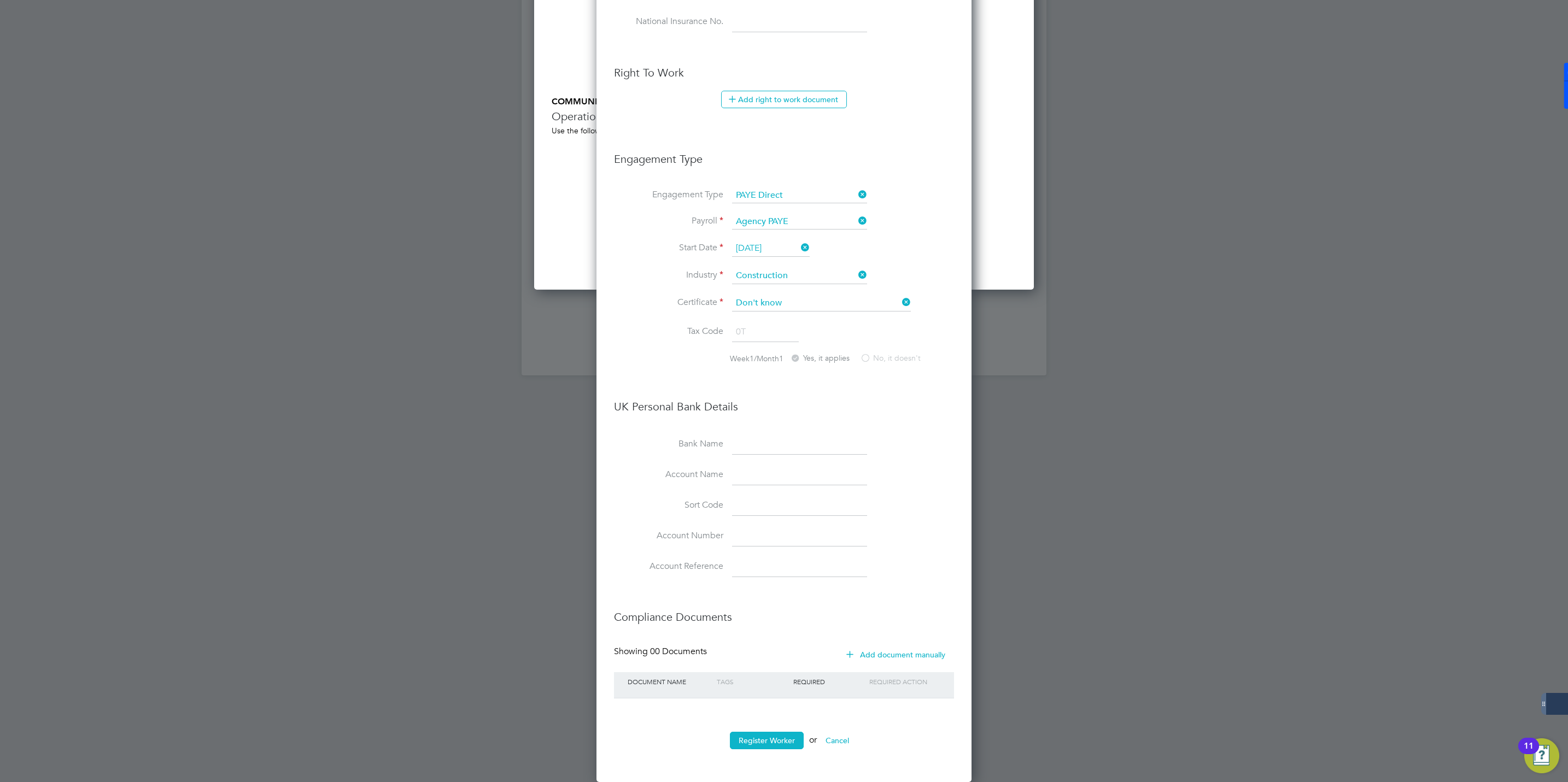
scroll to position [1229, 0]
click at [746, 738] on button "Register Worker" at bounding box center [766, 741] width 74 height 18
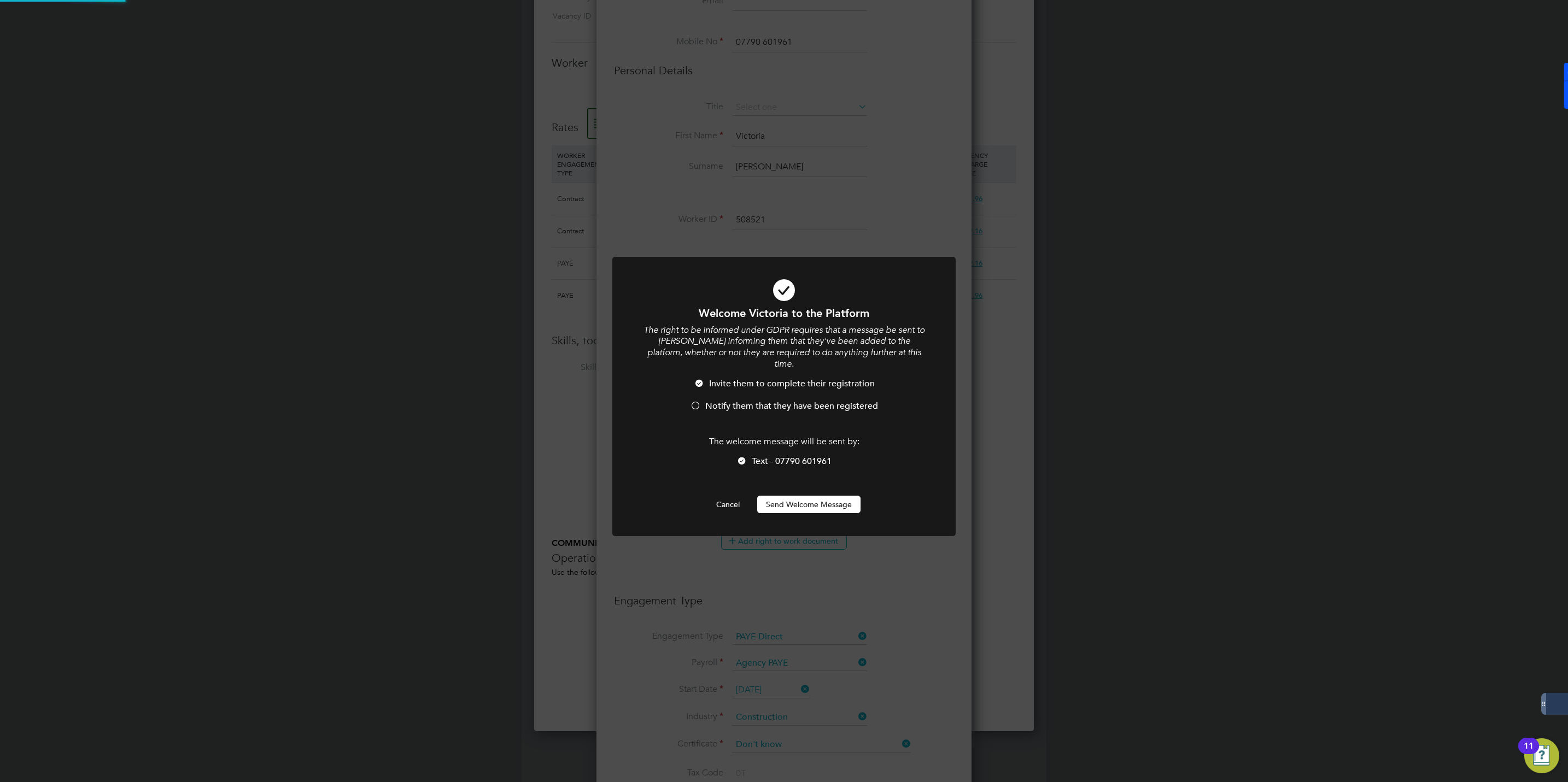
scroll to position [0, 0]
click at [692, 401] on div at bounding box center [696, 407] width 11 height 11
click at [799, 499] on button "Send Welcome Message" at bounding box center [809, 504] width 103 height 18
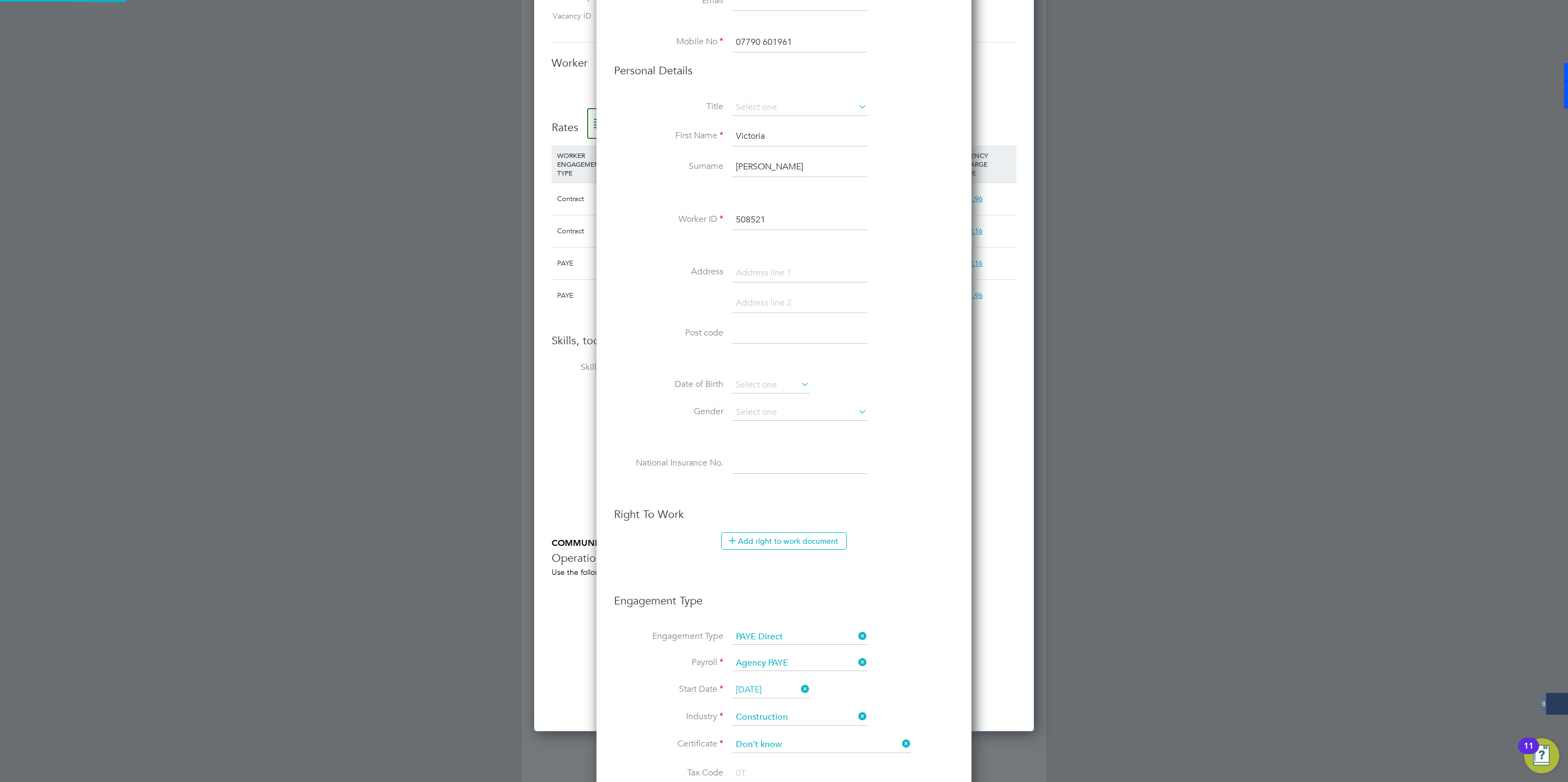
type input "Victoria Smith (508521)"
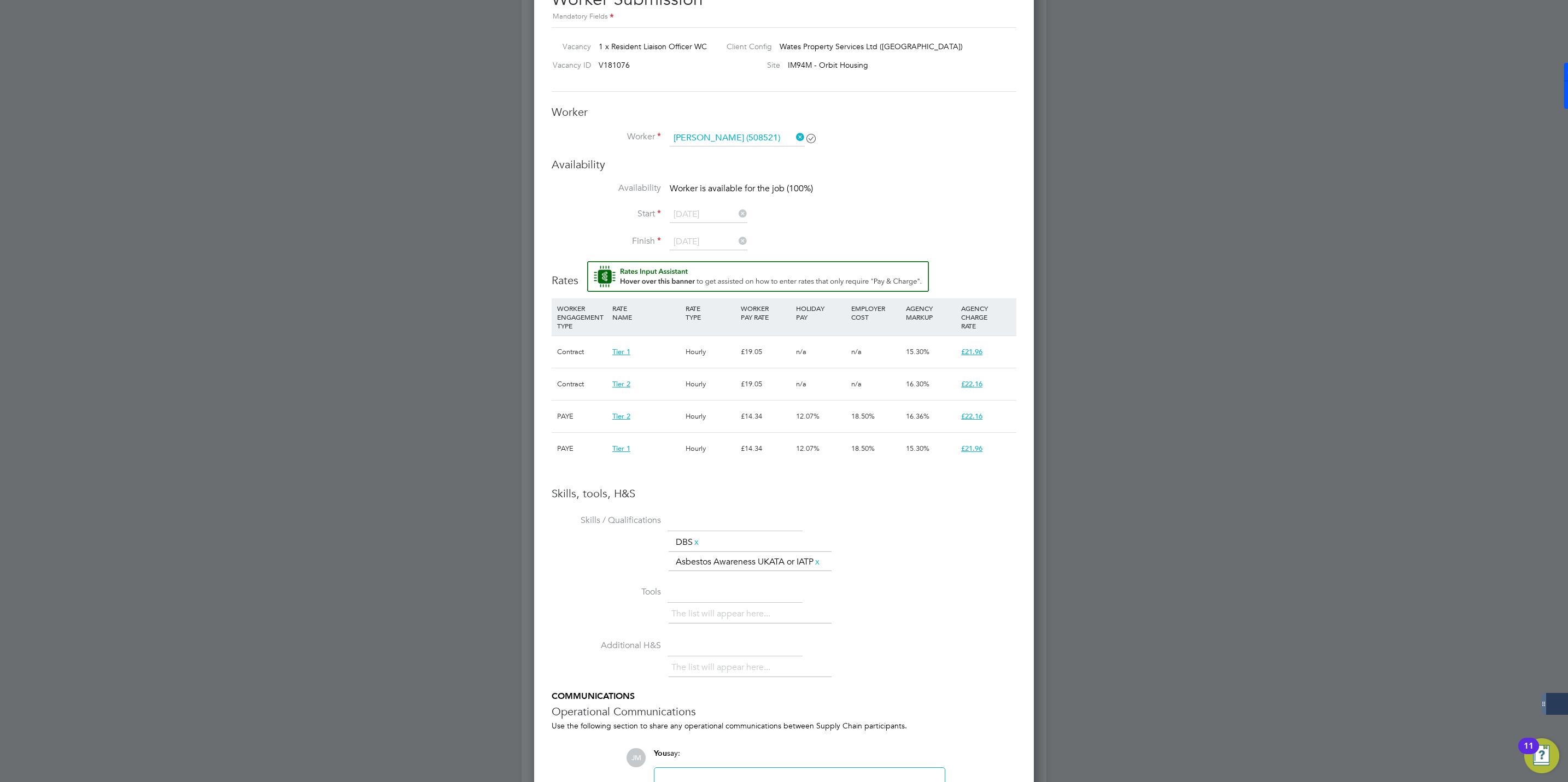
scroll to position [840, 0]
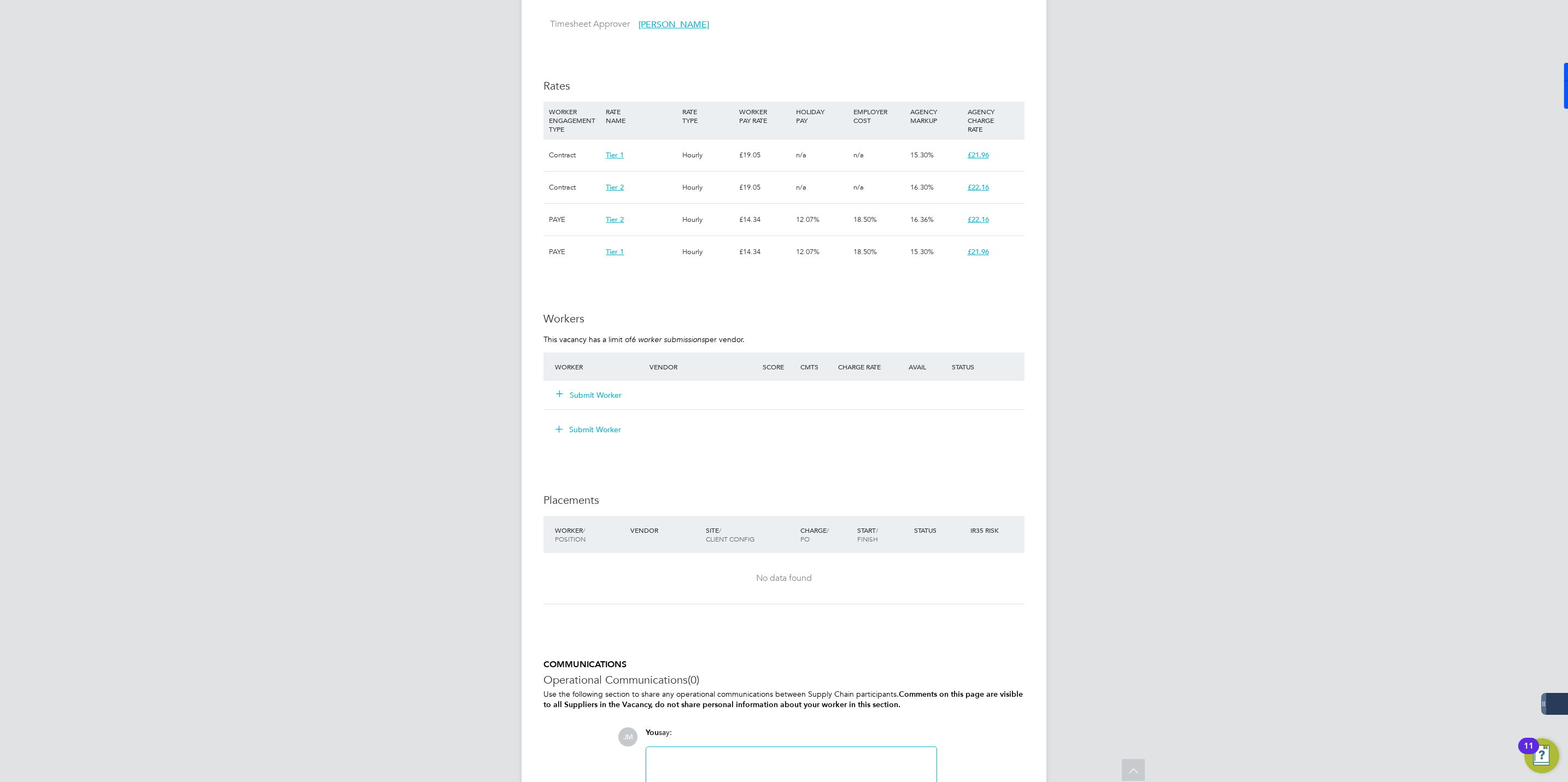
scroll to position [838, 0]
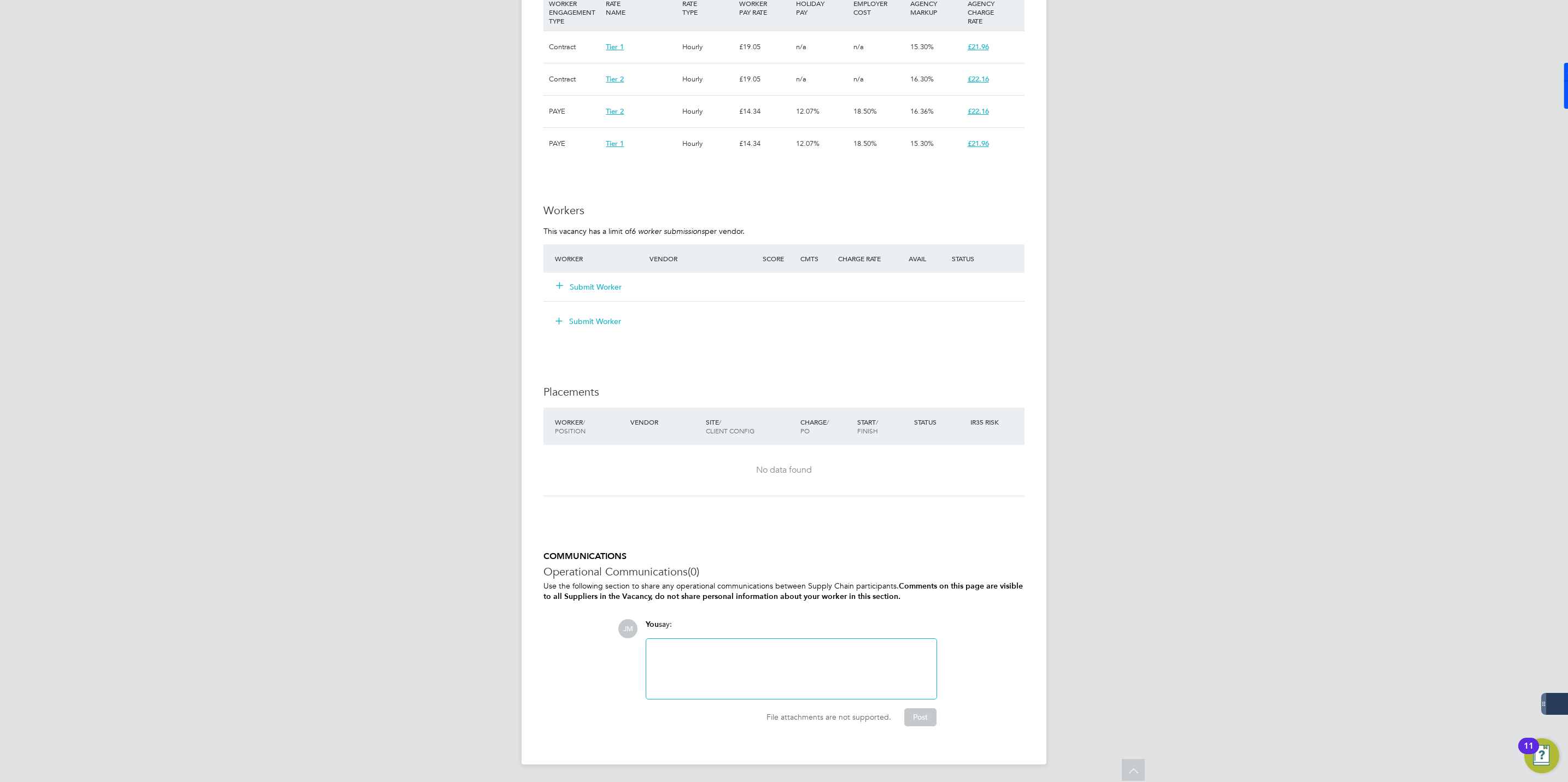
click at [583, 284] on button "Submit Worker" at bounding box center [589, 287] width 66 height 11
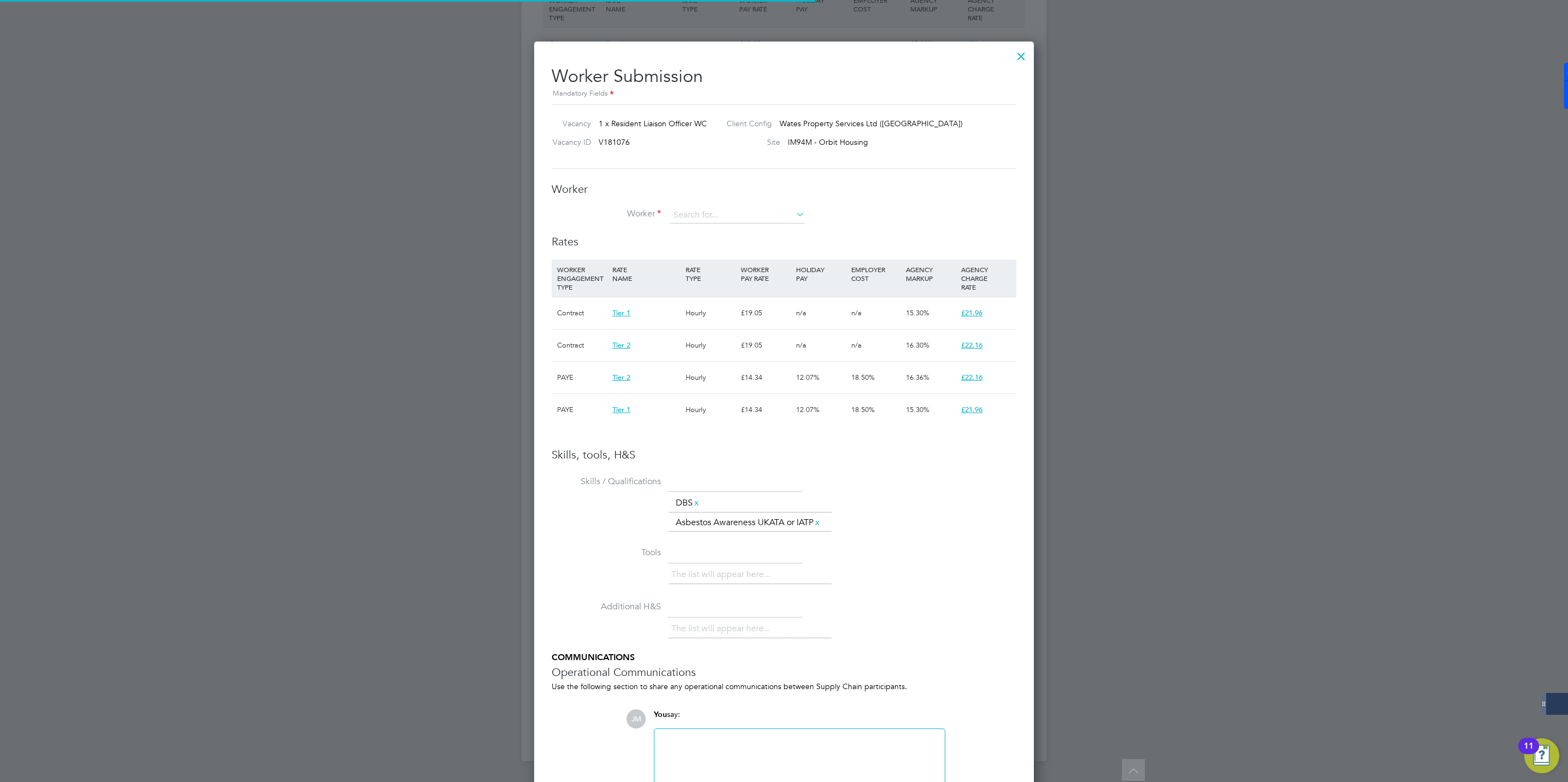
scroll to position [16, 284]
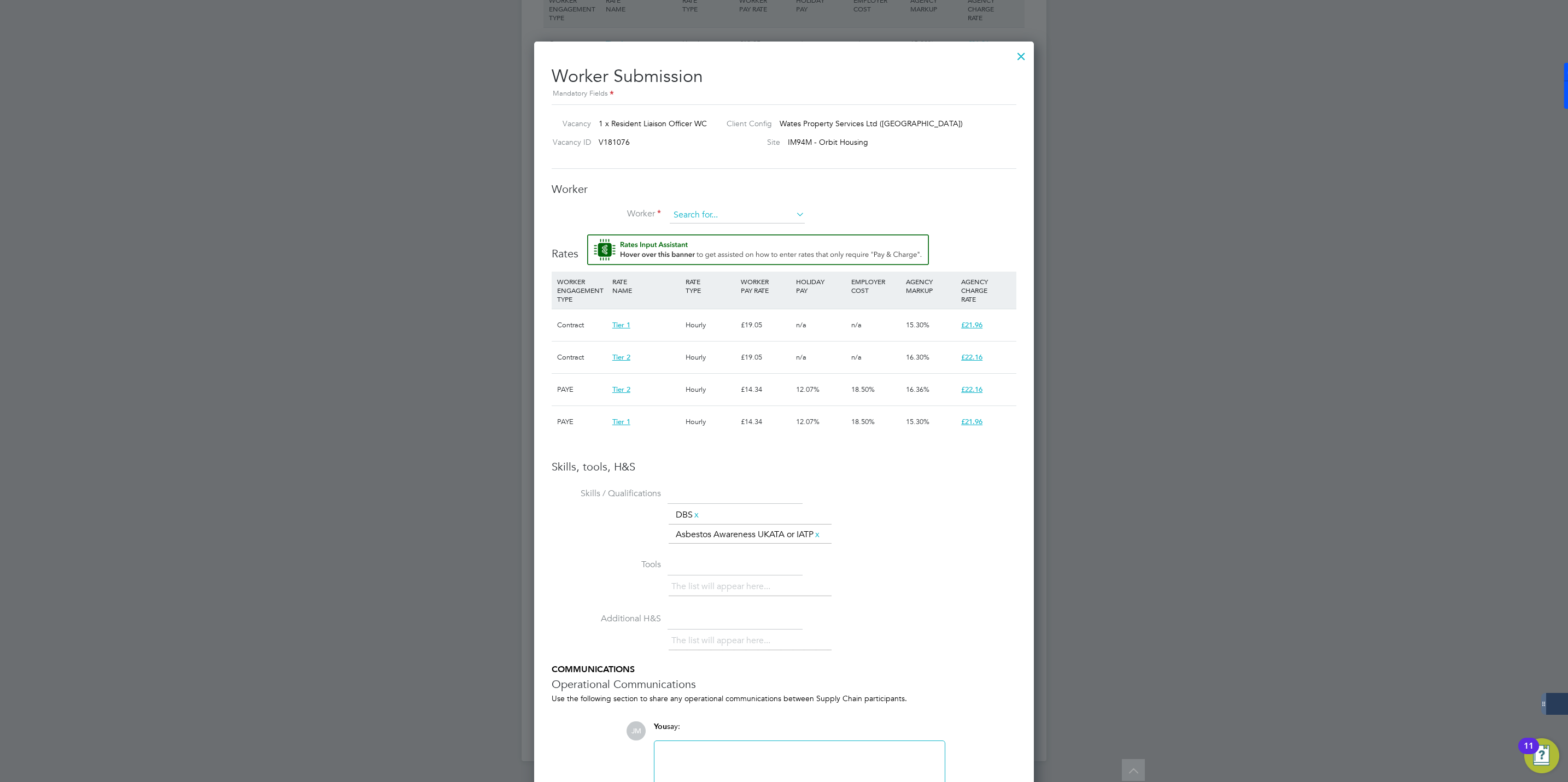
click at [702, 214] on input at bounding box center [737, 215] width 135 height 16
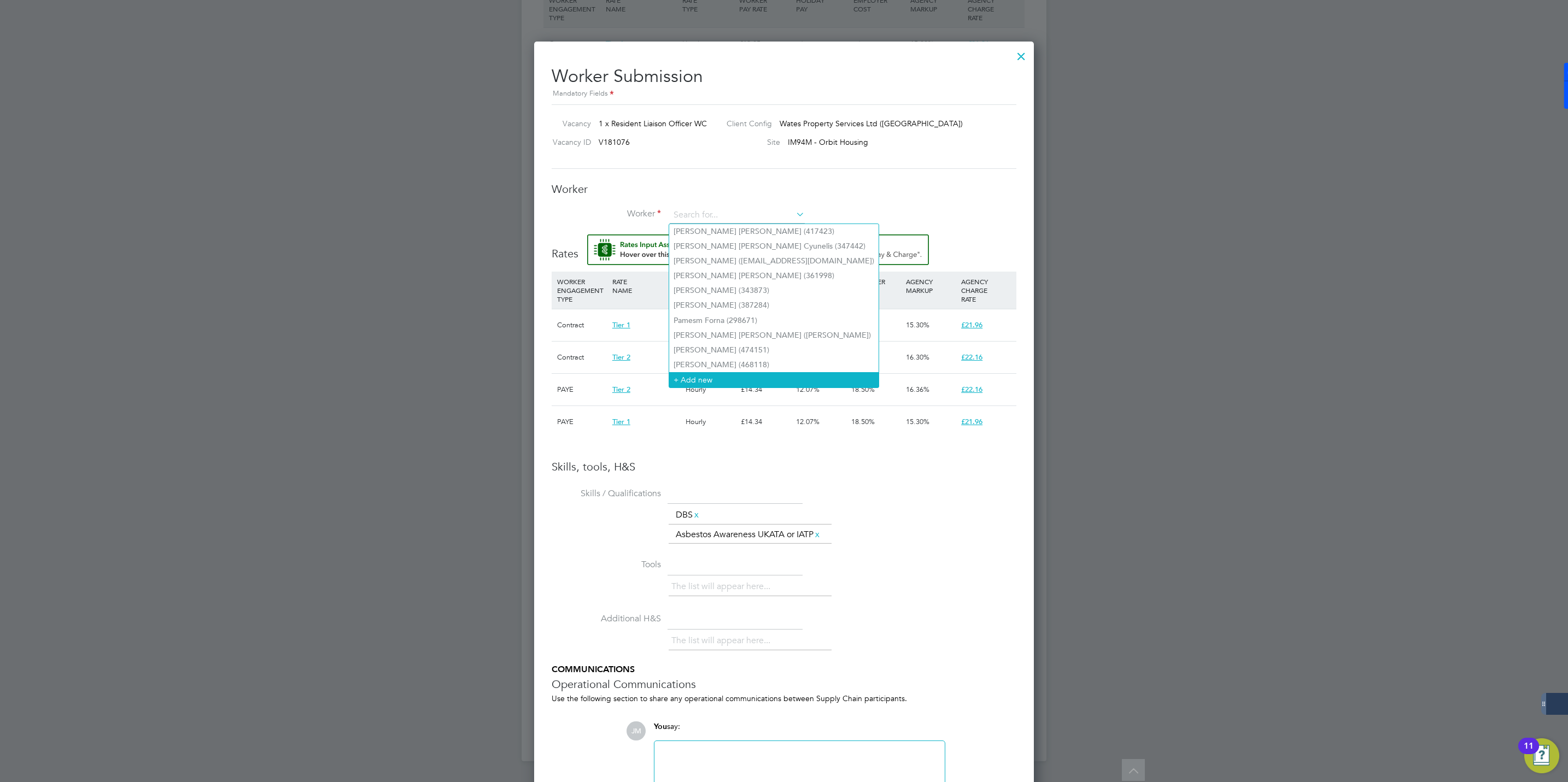
click at [696, 372] on li "+ Add new" at bounding box center [774, 380] width 209 height 15
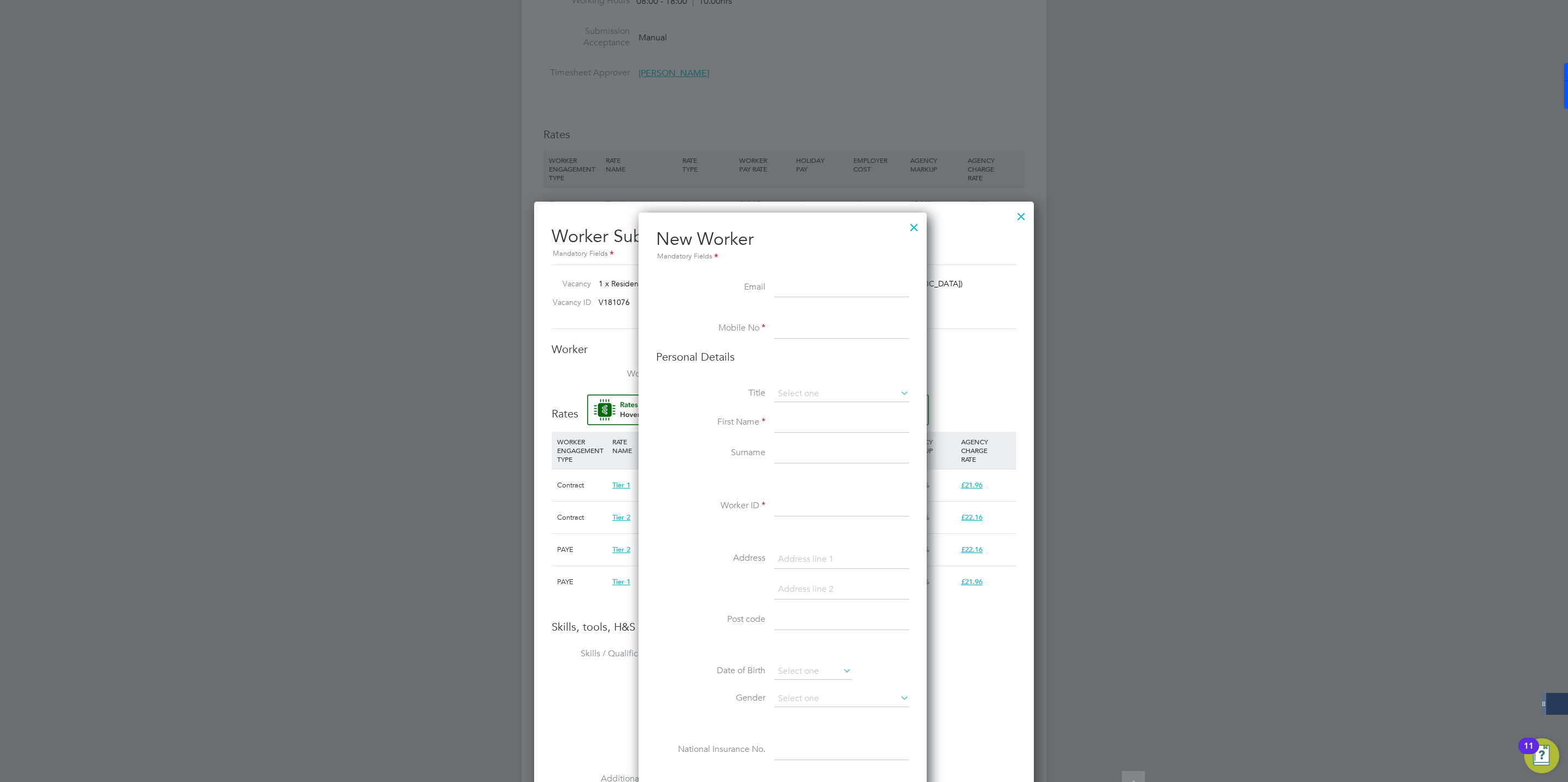
scroll to position [510, 0]
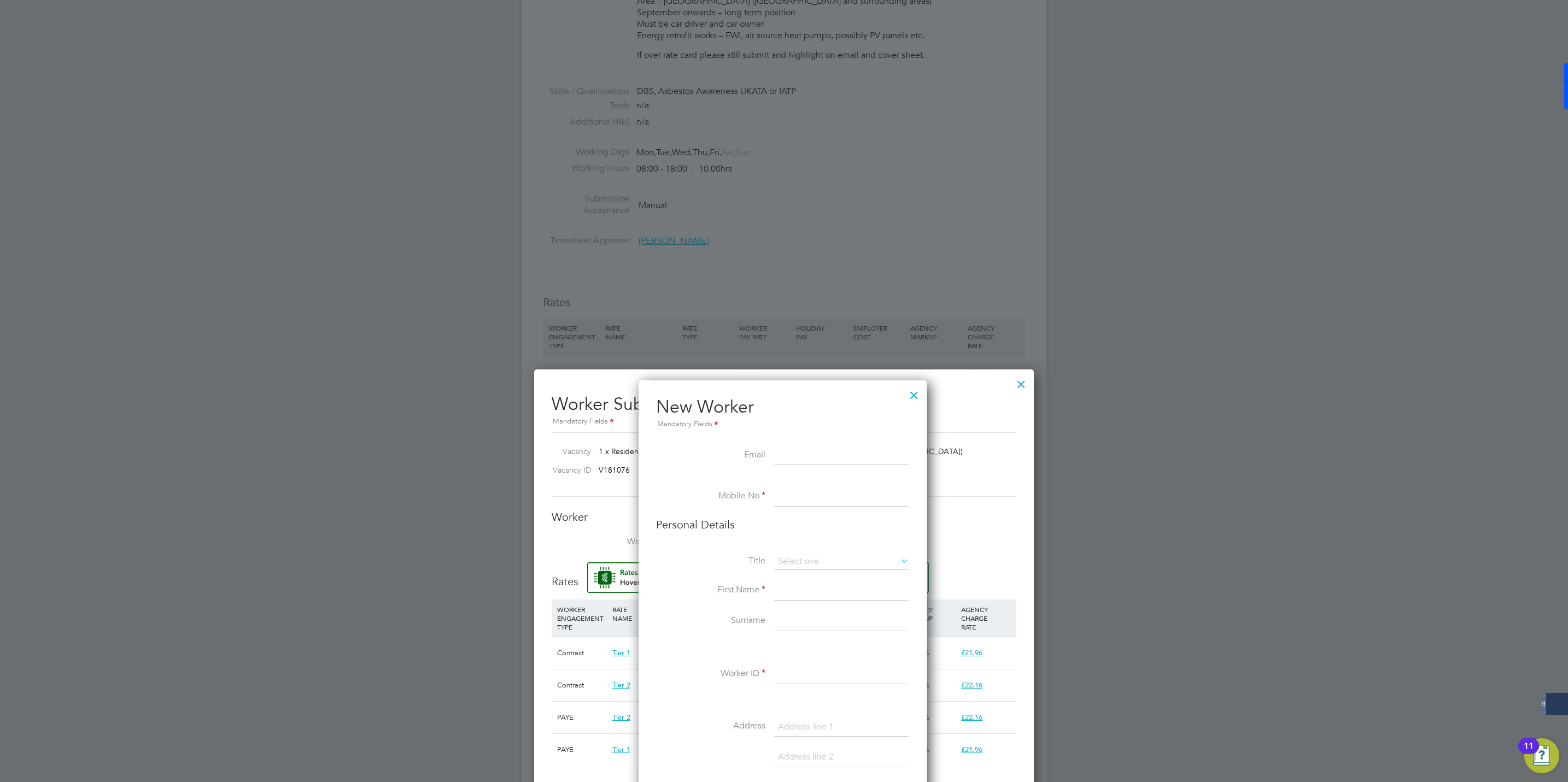
click at [410, 272] on div at bounding box center [784, 391] width 1568 height 782
drag, startPoint x: 1019, startPoint y: 391, endPoint x: 985, endPoint y: 397, distance: 34.5
click at [1018, 391] on div at bounding box center [1021, 382] width 19 height 19
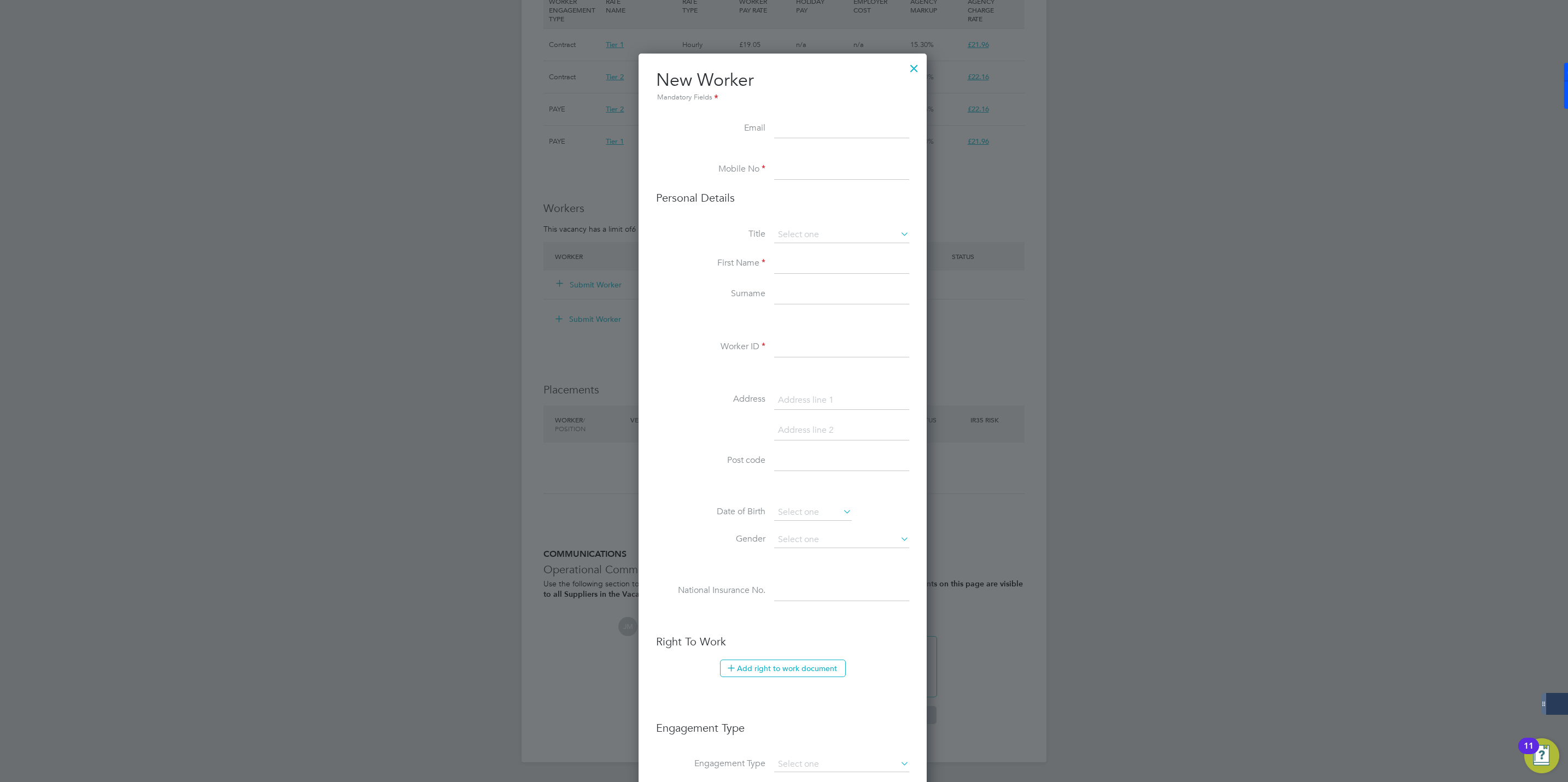
scroll to position [838, 0]
click at [919, 66] on div at bounding box center [914, 65] width 19 height 19
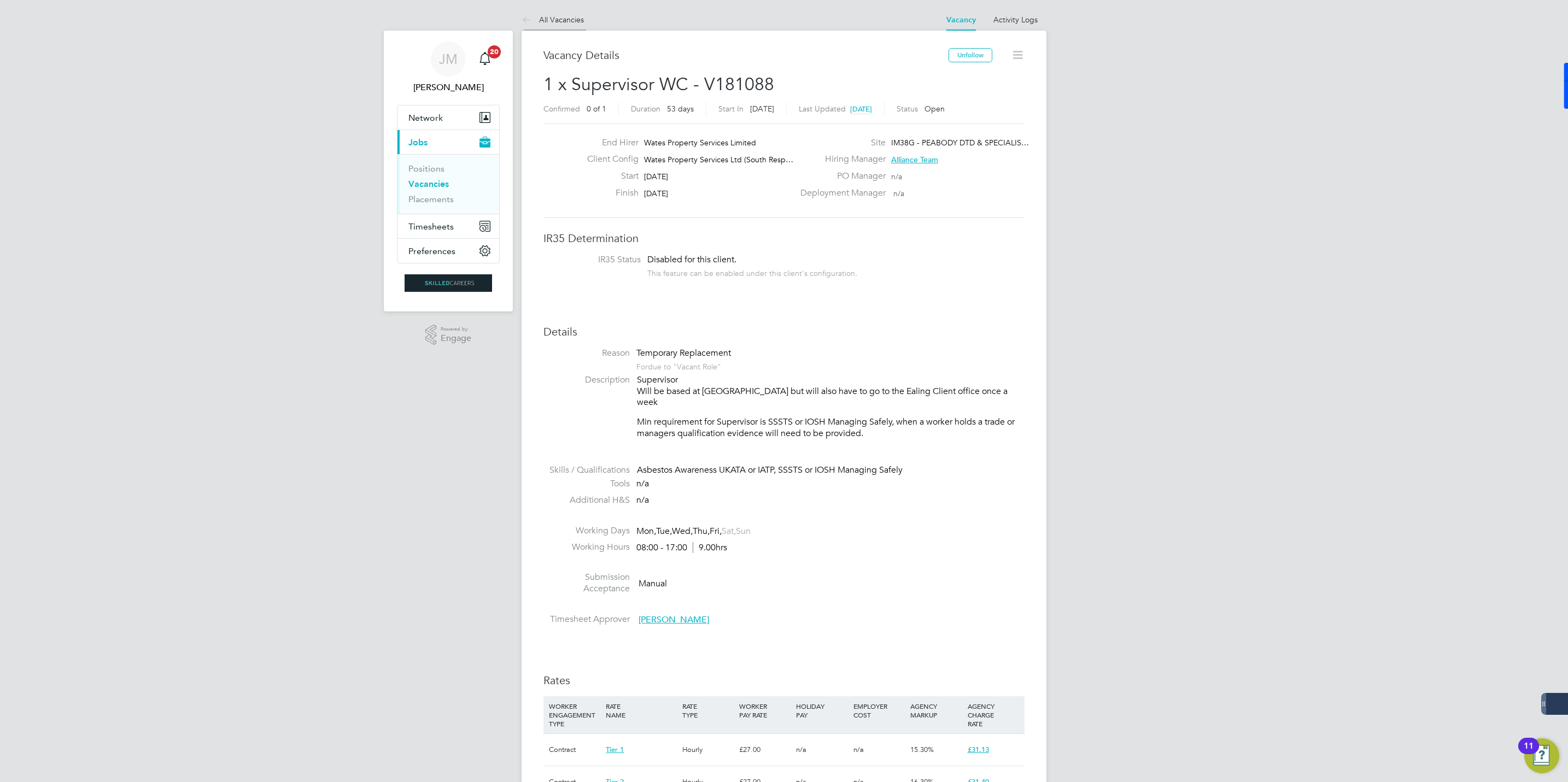
click at [541, 17] on link "All Vacancies" at bounding box center [553, 19] width 62 height 10
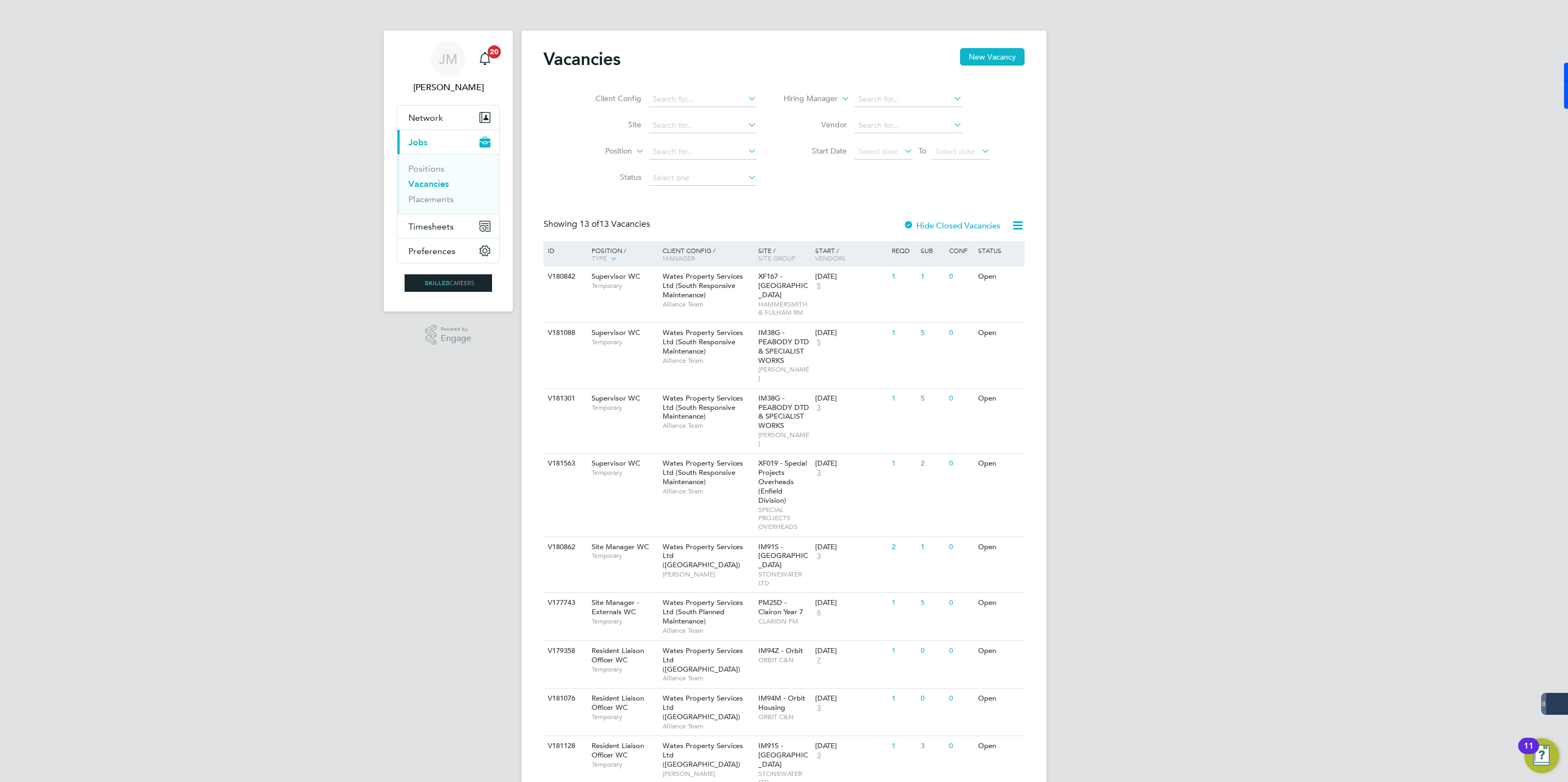
click at [1337, 420] on div "[PERSON_NAME] Notifications 20 Applications: Network Businesses Sites Workers C…" at bounding box center [784, 515] width 1568 height 1030
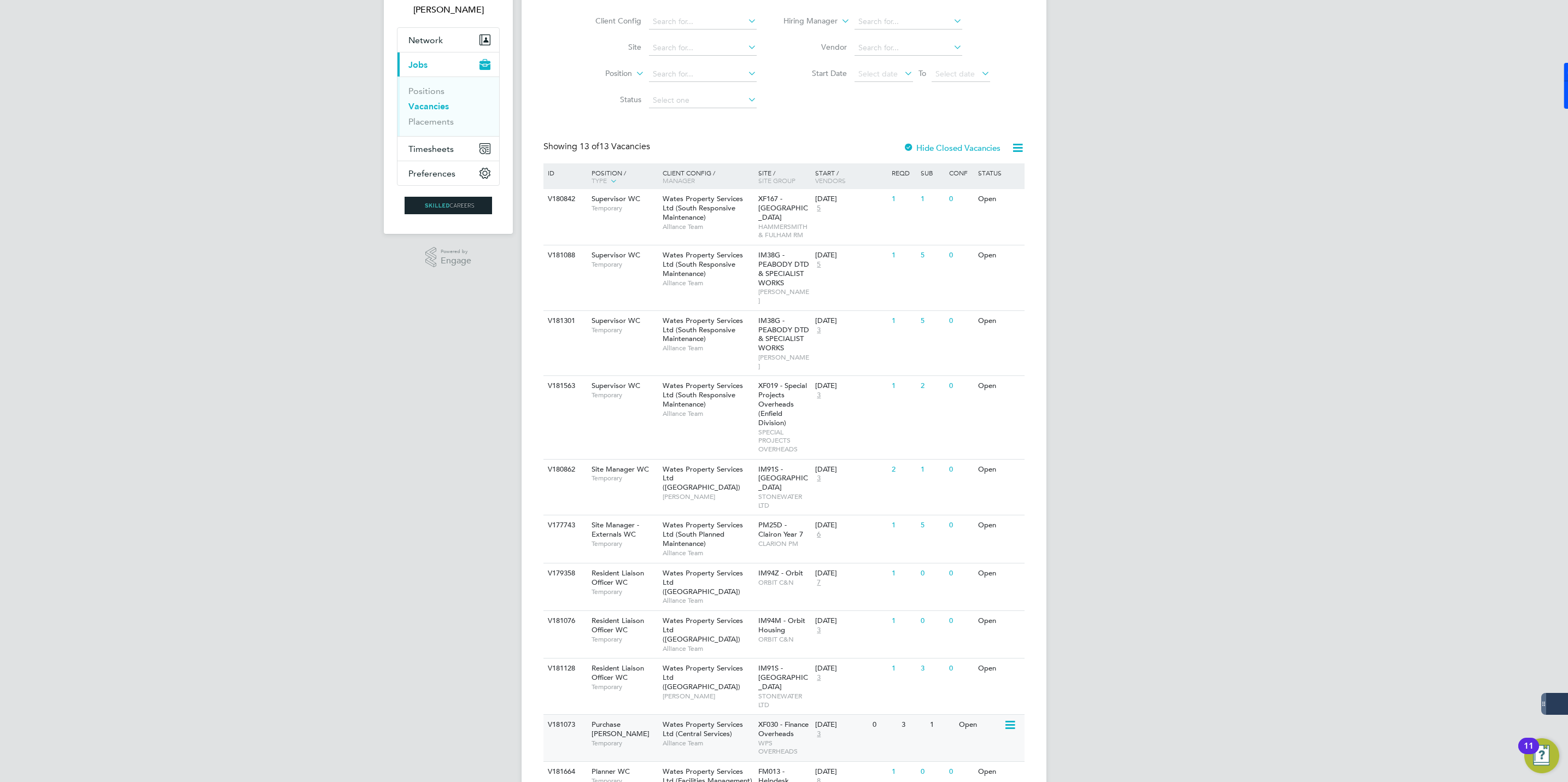
scroll to position [82, 0]
click at [1311, 472] on div "[PERSON_NAME] Notifications 20 Applications: Network Businesses Sites Workers C…" at bounding box center [784, 433] width 1568 height 1030
drag, startPoint x: 364, startPoint y: 525, endPoint x: 397, endPoint y: 589, distance: 72.0
click at [364, 531] on div "[PERSON_NAME] Notifications 20 Applications: Network Businesses Sites Workers C…" at bounding box center [784, 433] width 1568 height 1030
click at [1361, 512] on div "[PERSON_NAME] Notifications 20 Applications: Network Businesses Sites Workers C…" at bounding box center [784, 433] width 1568 height 1030
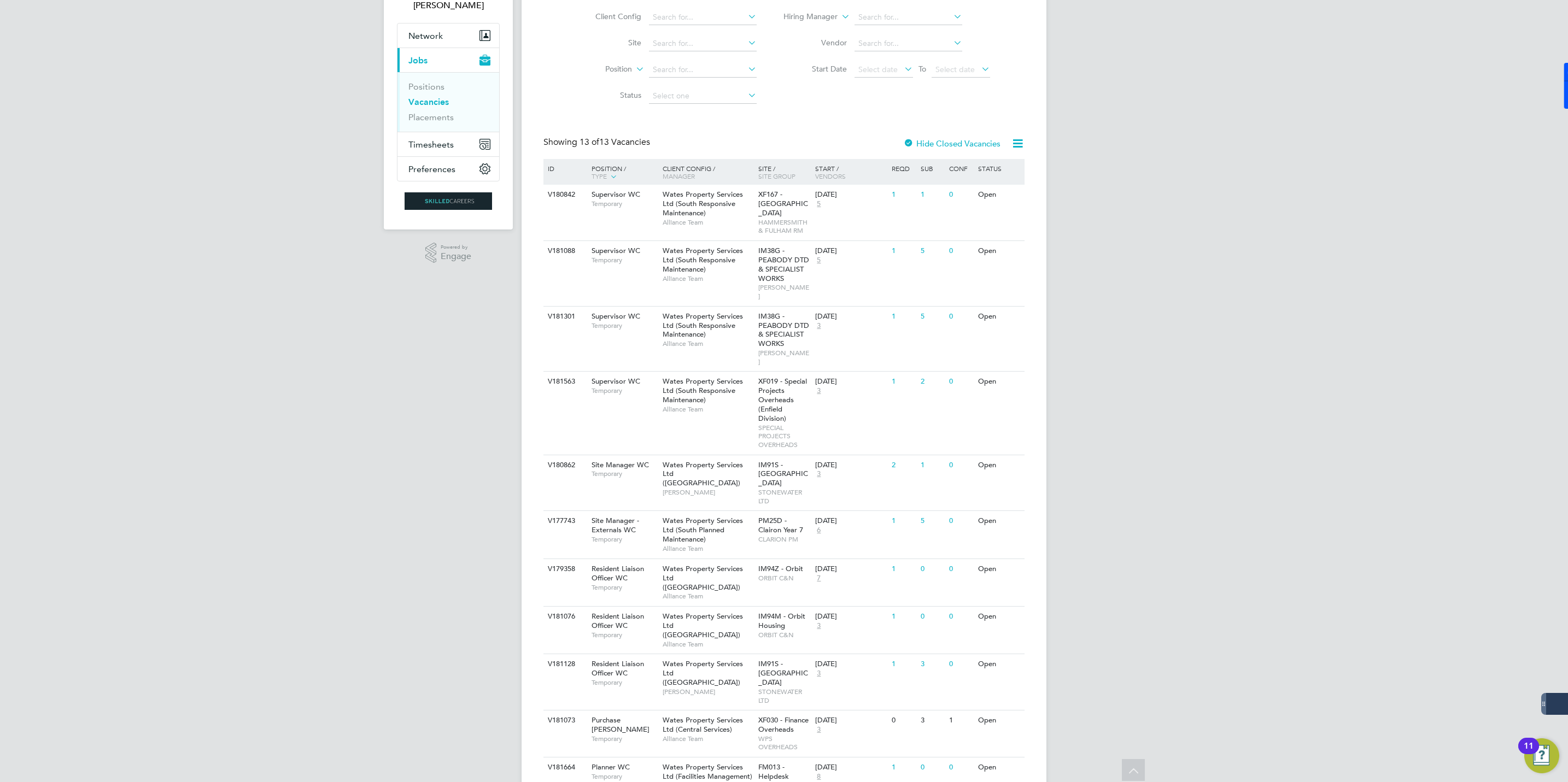
drag, startPoint x: 1152, startPoint y: 716, endPoint x: 1119, endPoint y: 716, distance: 33.0
click at [1152, 716] on div "[PERSON_NAME] Notifications 20 Applications: Network Businesses Sites Workers C…" at bounding box center [784, 433] width 1568 height 1030
click at [445, 392] on div "[PERSON_NAME] Notifications 20 Applications: Network Businesses Sites Workers C…" at bounding box center [784, 433] width 1568 height 1030
